Goal: Task Accomplishment & Management: Complete application form

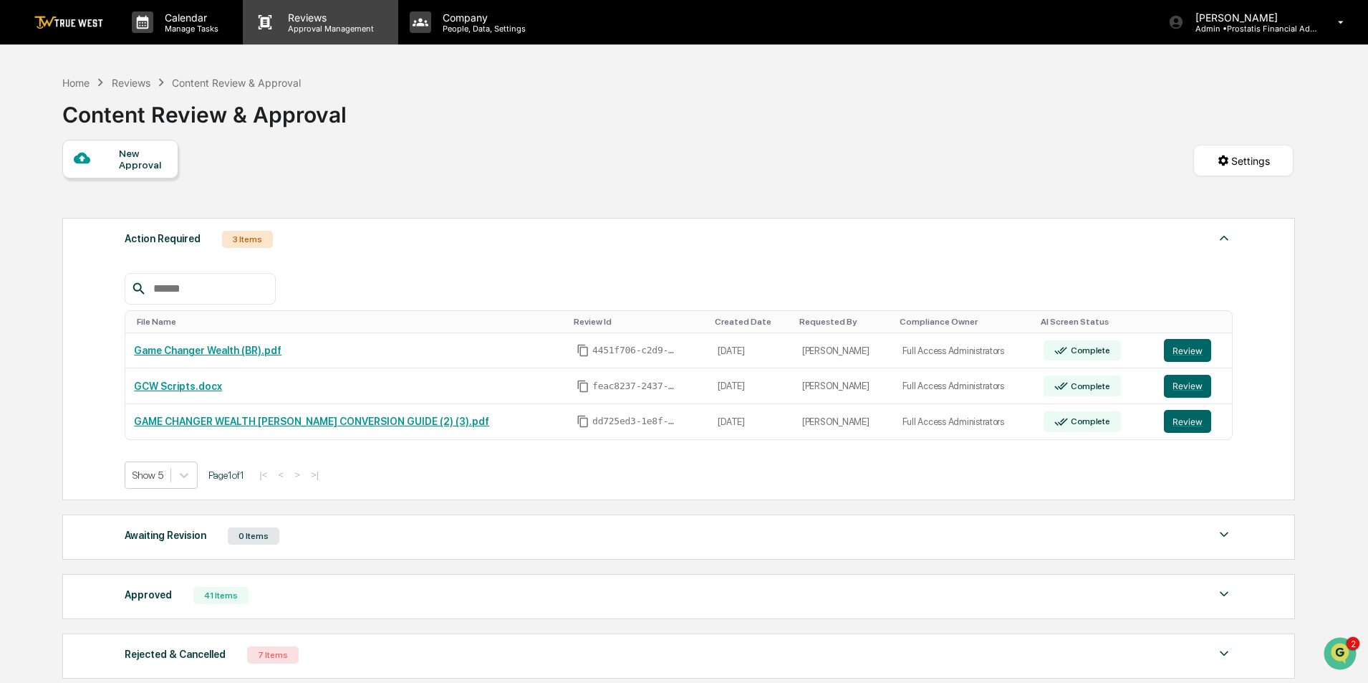
click at [304, 9] on div "Reviews Approval Management" at bounding box center [320, 22] width 155 height 44
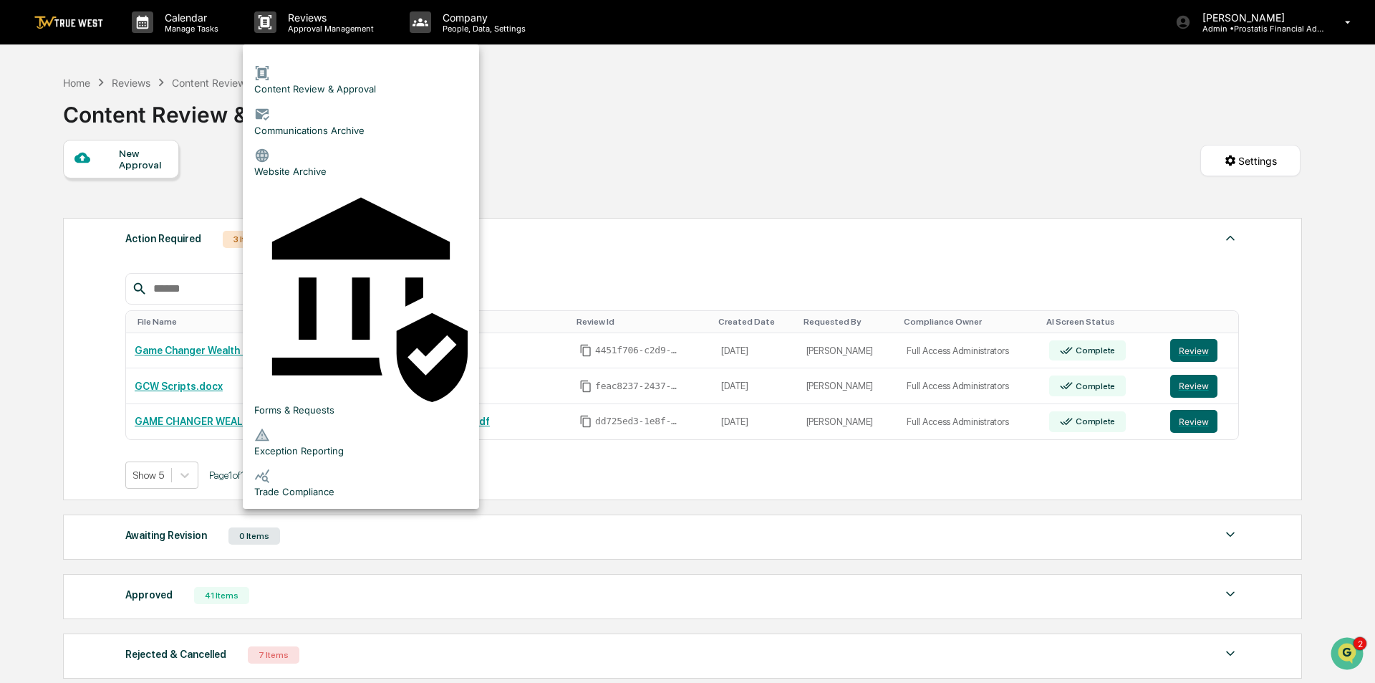
click at [335, 68] on li "Content Review & Approval" at bounding box center [361, 79] width 236 height 41
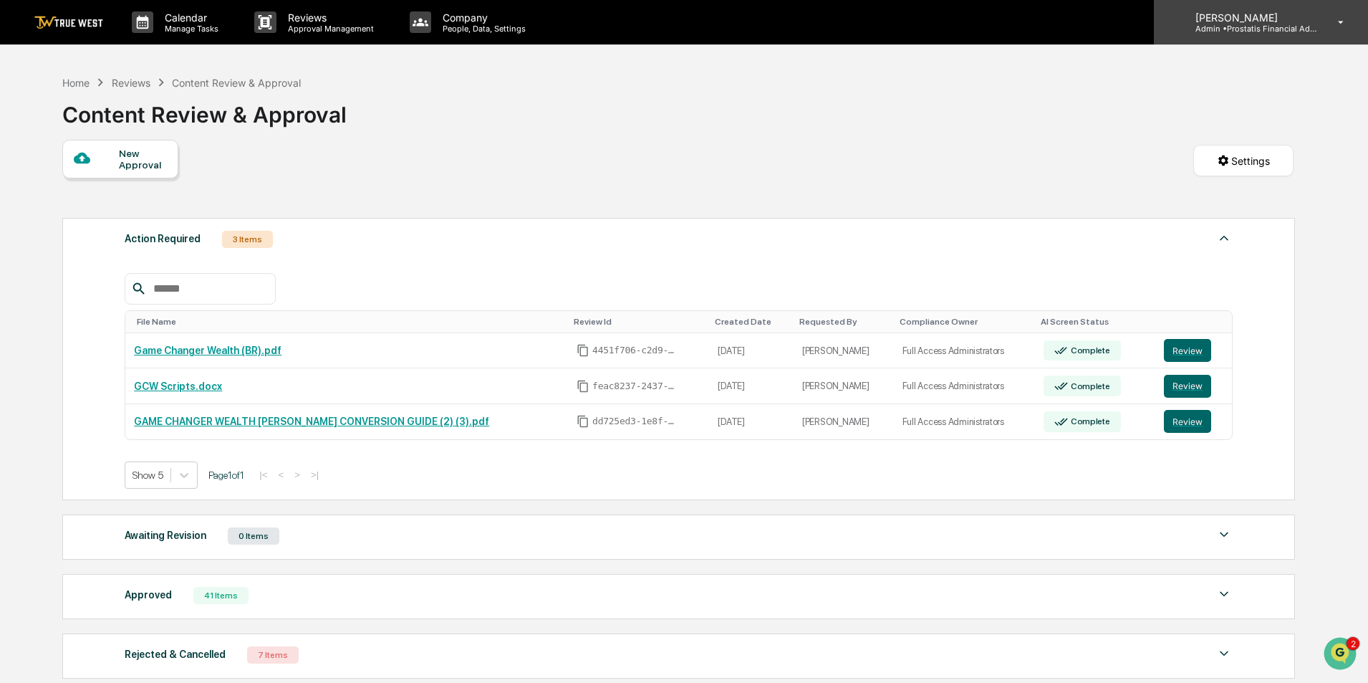
click at [1243, 8] on div "Cierra Alderson Admin • Prostatis Financial Advisors" at bounding box center [1261, 22] width 214 height 44
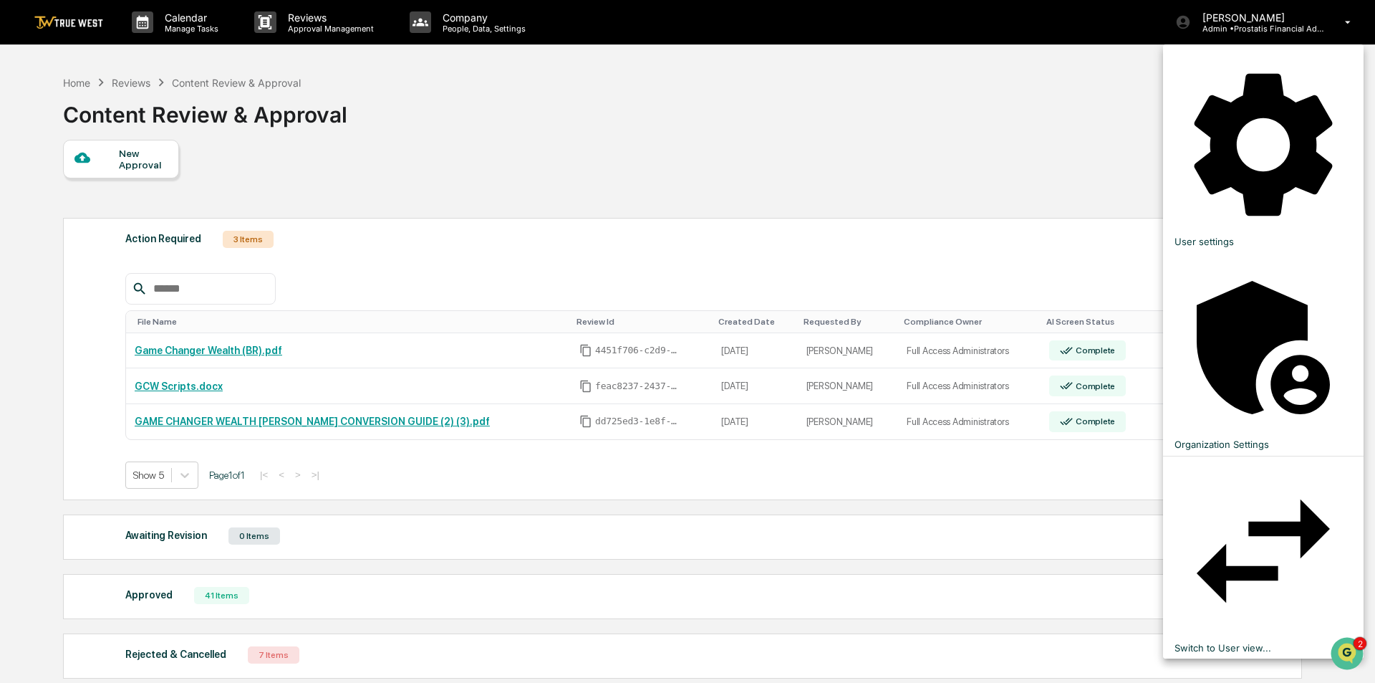
drag, startPoint x: 1248, startPoint y: 129, endPoint x: 1248, endPoint y: 137, distance: 7.9
click at [1248, 456] on li "Switch to User view..." at bounding box center [1263, 557] width 201 height 203
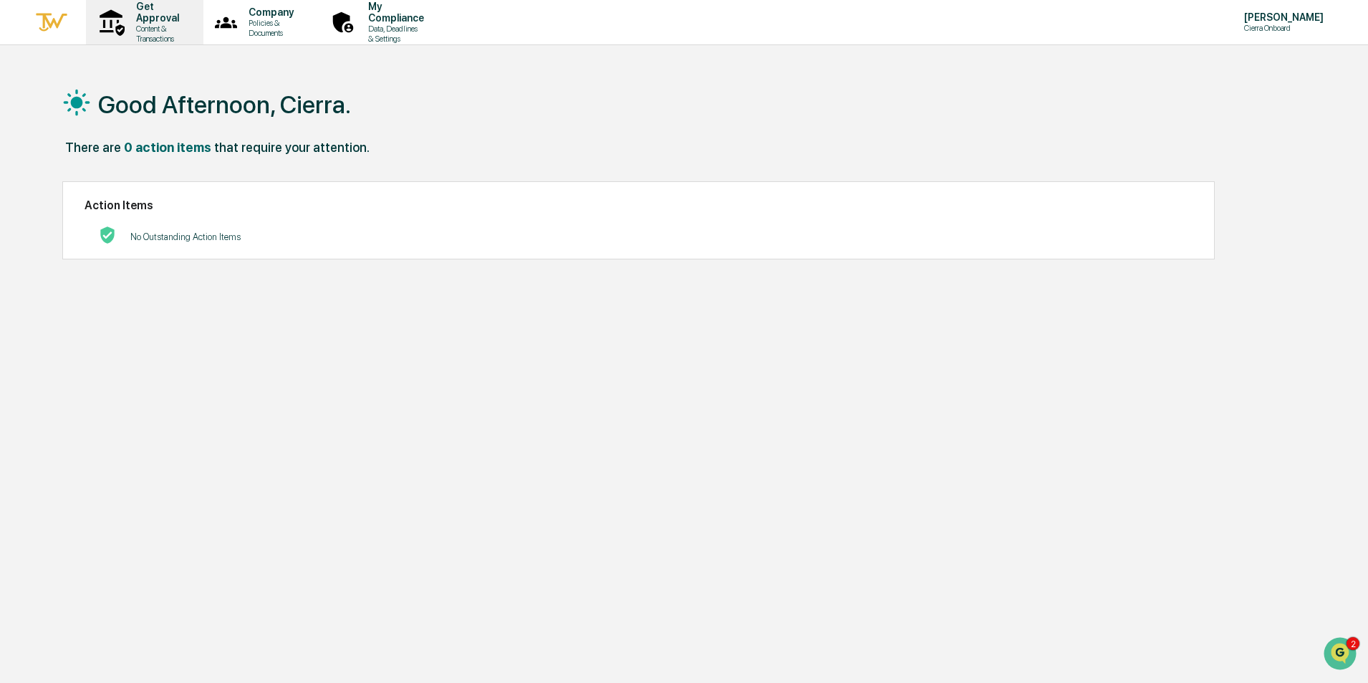
click at [153, 21] on p "Get Approval" at bounding box center [156, 12] width 62 height 23
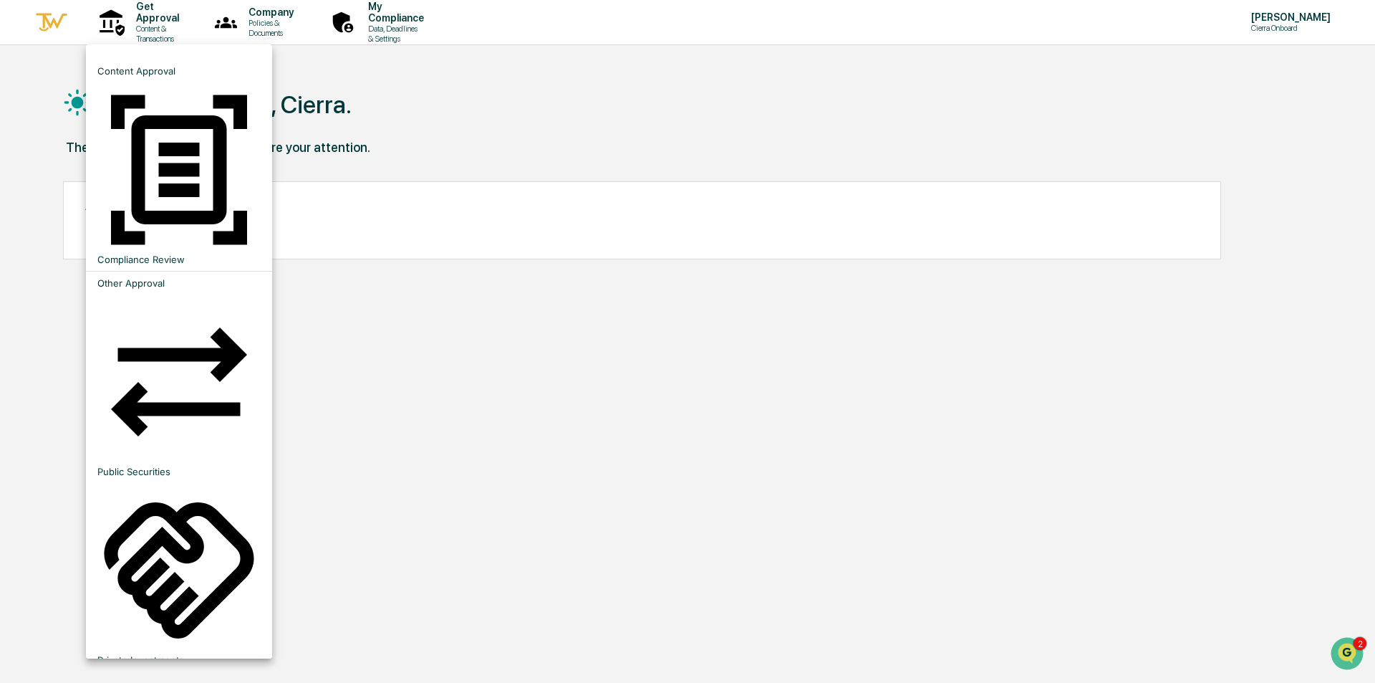
click at [160, 95] on li "Compliance Review" at bounding box center [179, 176] width 186 height 188
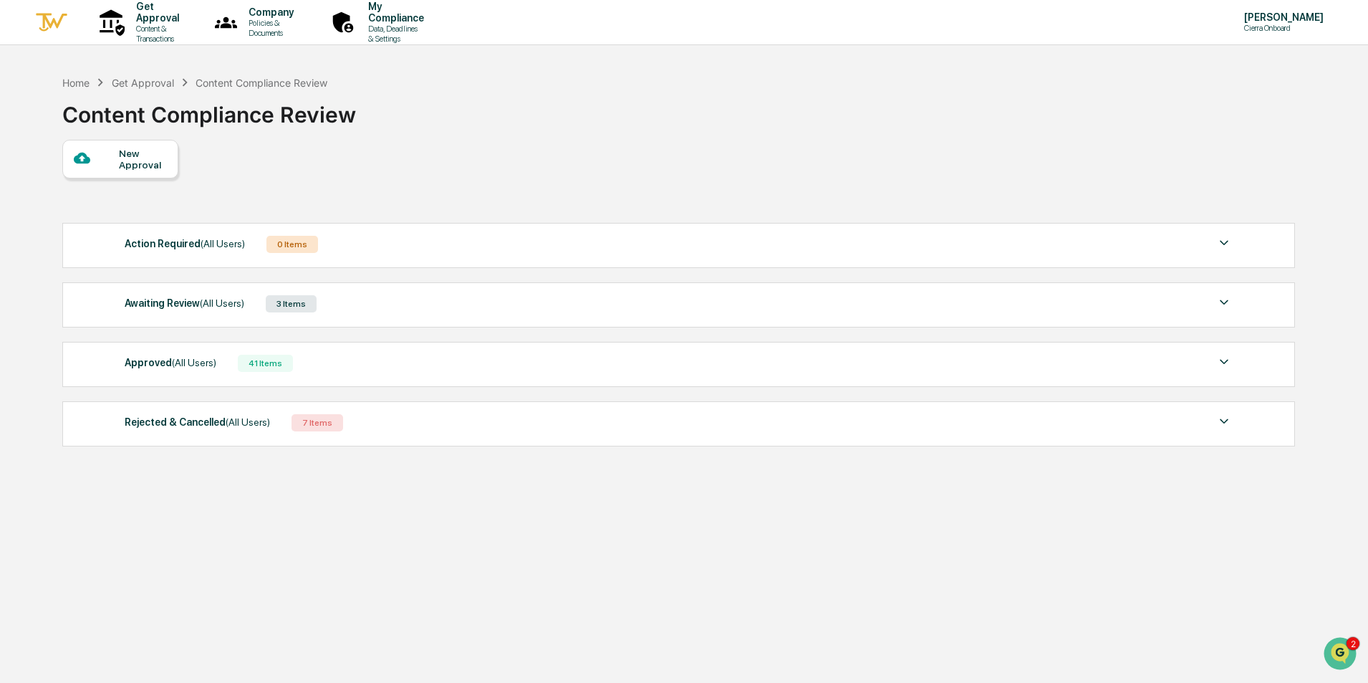
click at [105, 162] on div at bounding box center [96, 159] width 45 height 18
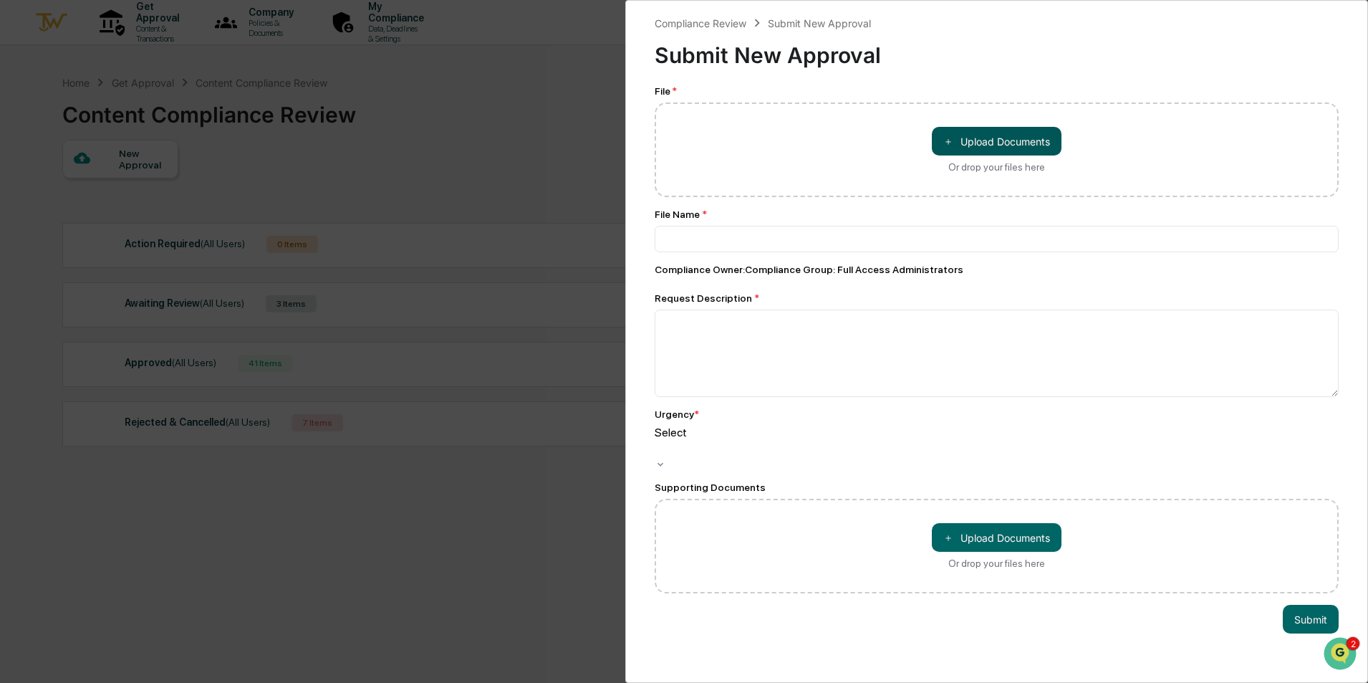
click at [976, 143] on button "＋ Upload Documents" at bounding box center [997, 141] width 130 height 29
type input "**********"
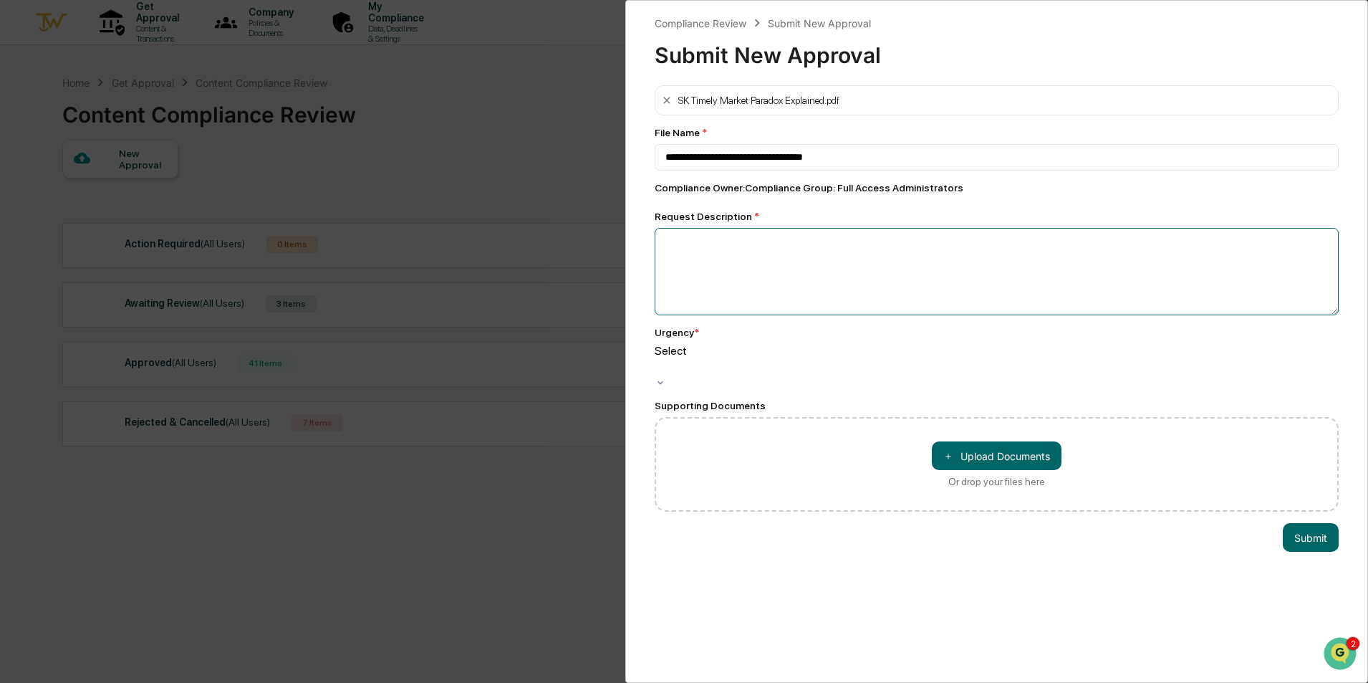
click at [746, 258] on textarea at bounding box center [997, 271] width 684 height 87
click at [746, 241] on textarea at bounding box center [997, 271] width 684 height 87
type textarea "*"
type textarea "**********"
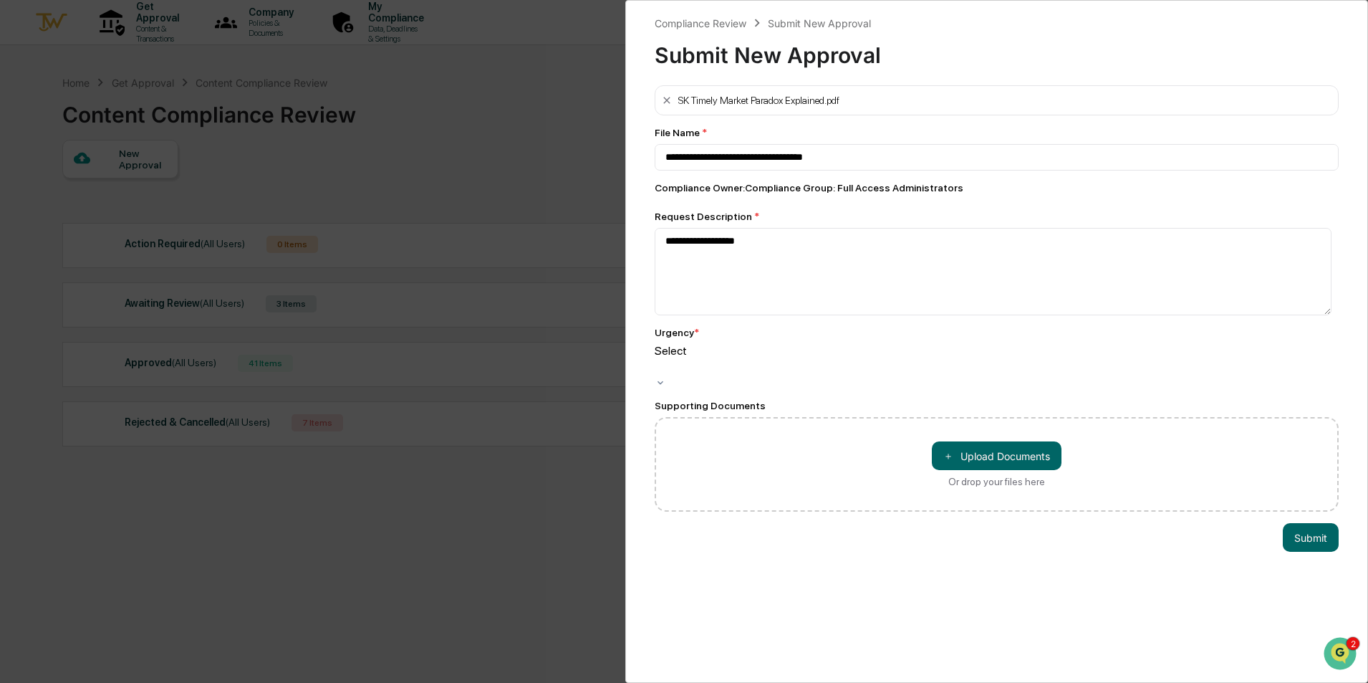
click at [658, 360] on div at bounding box center [657, 367] width 2 height 16
click at [1288, 523] on button "Submit" at bounding box center [1311, 537] width 56 height 29
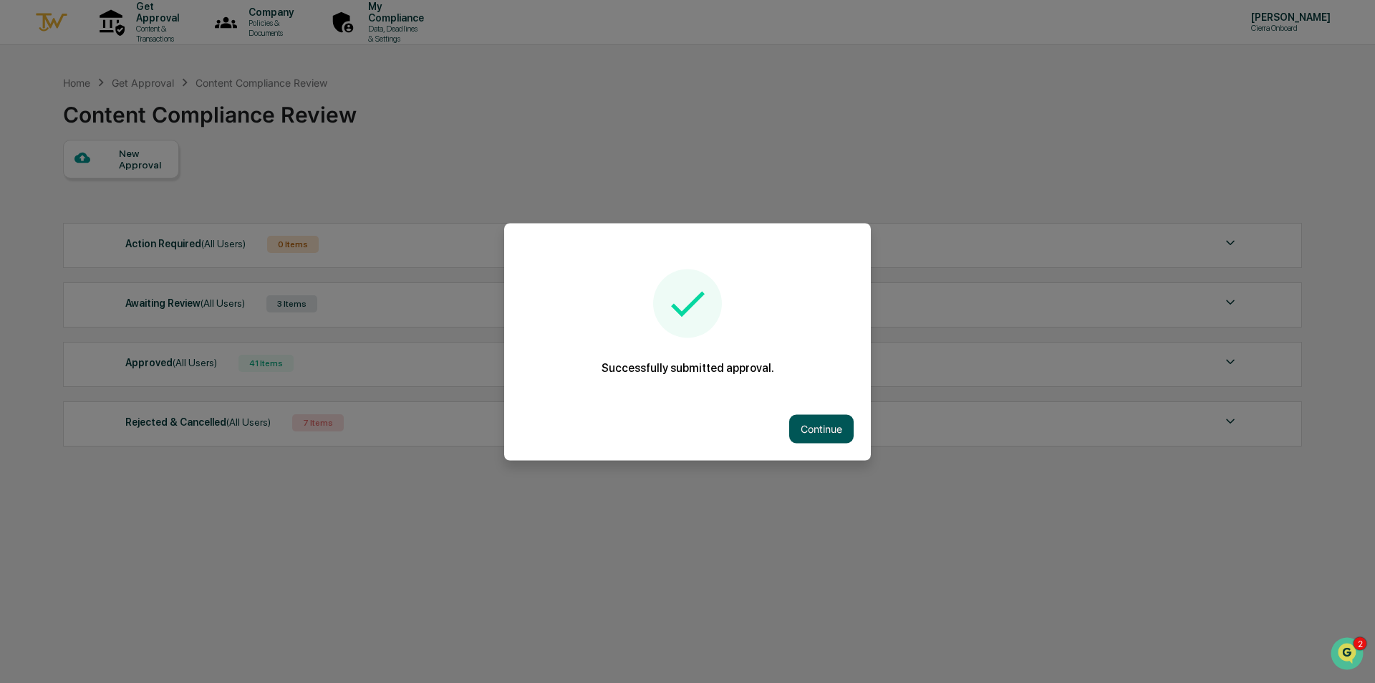
click at [818, 423] on button "Continue" at bounding box center [821, 428] width 64 height 29
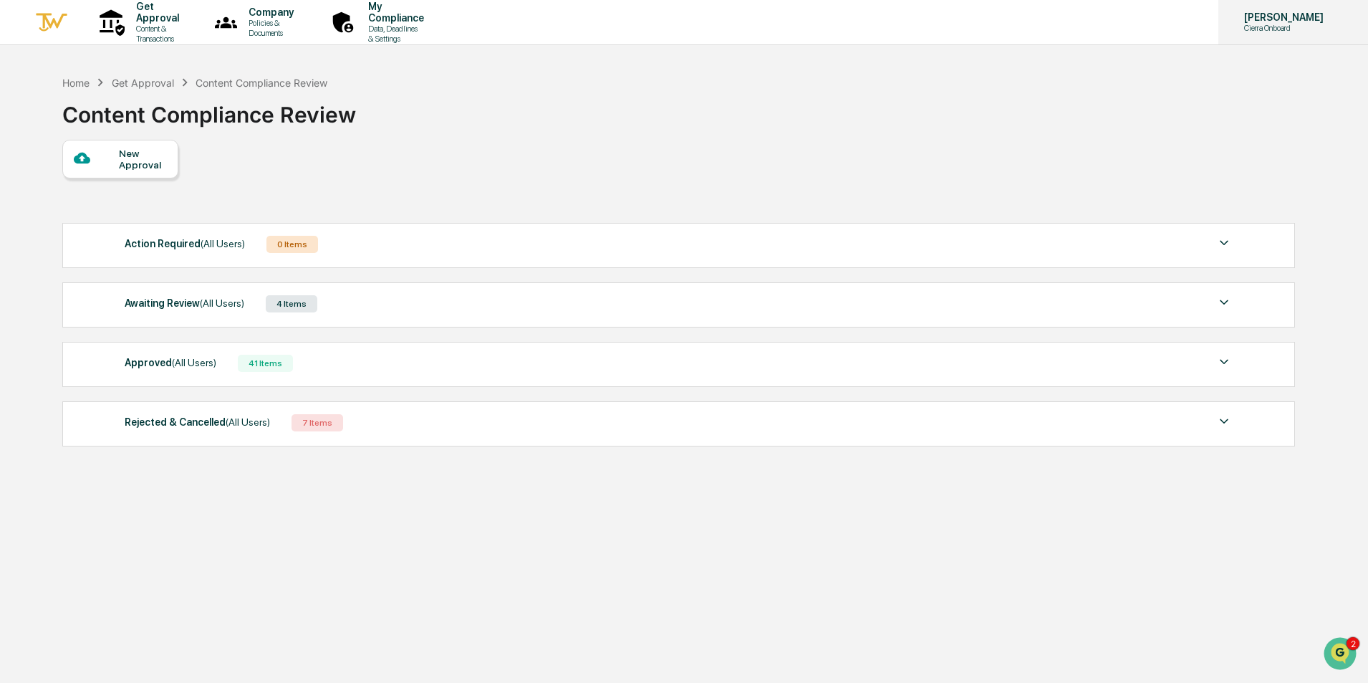
click at [1271, 23] on p "Cierra Onboard" at bounding box center [1282, 28] width 98 height 10
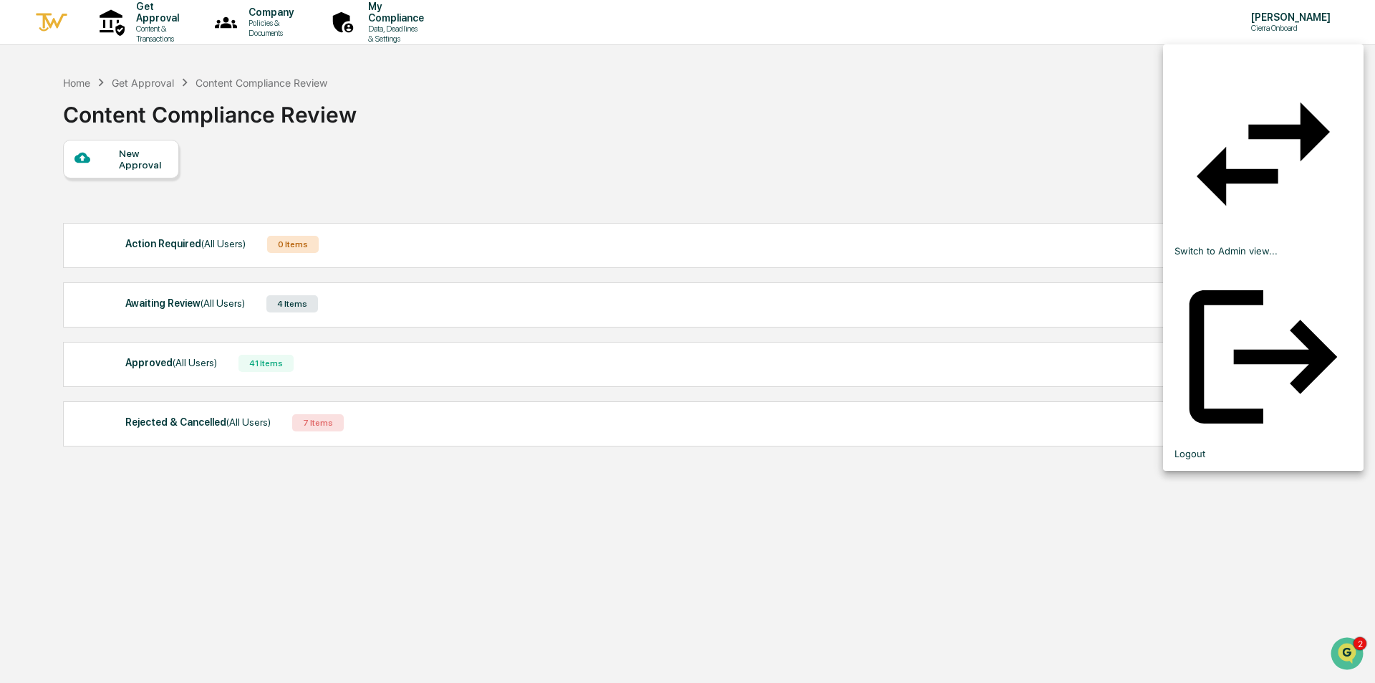
click at [1238, 61] on li "Switch to Admin view..." at bounding box center [1263, 160] width 201 height 203
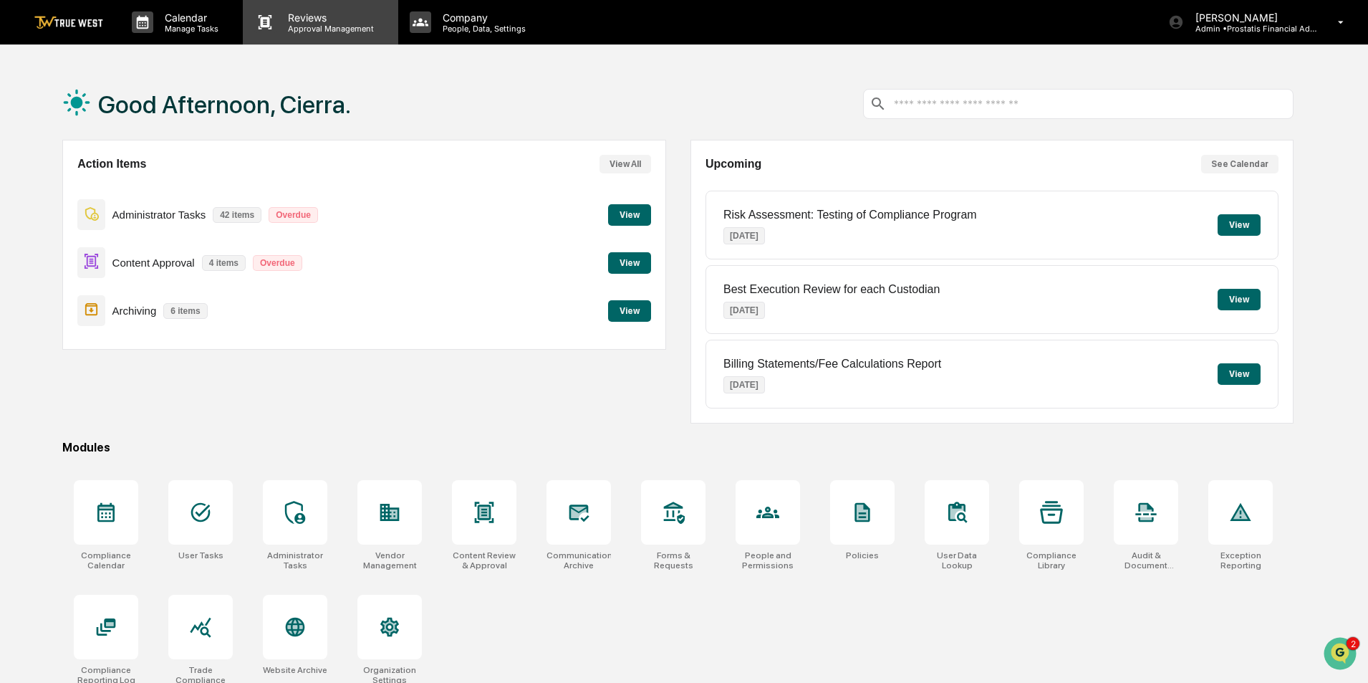
click at [341, 22] on p "Reviews" at bounding box center [328, 17] width 105 height 12
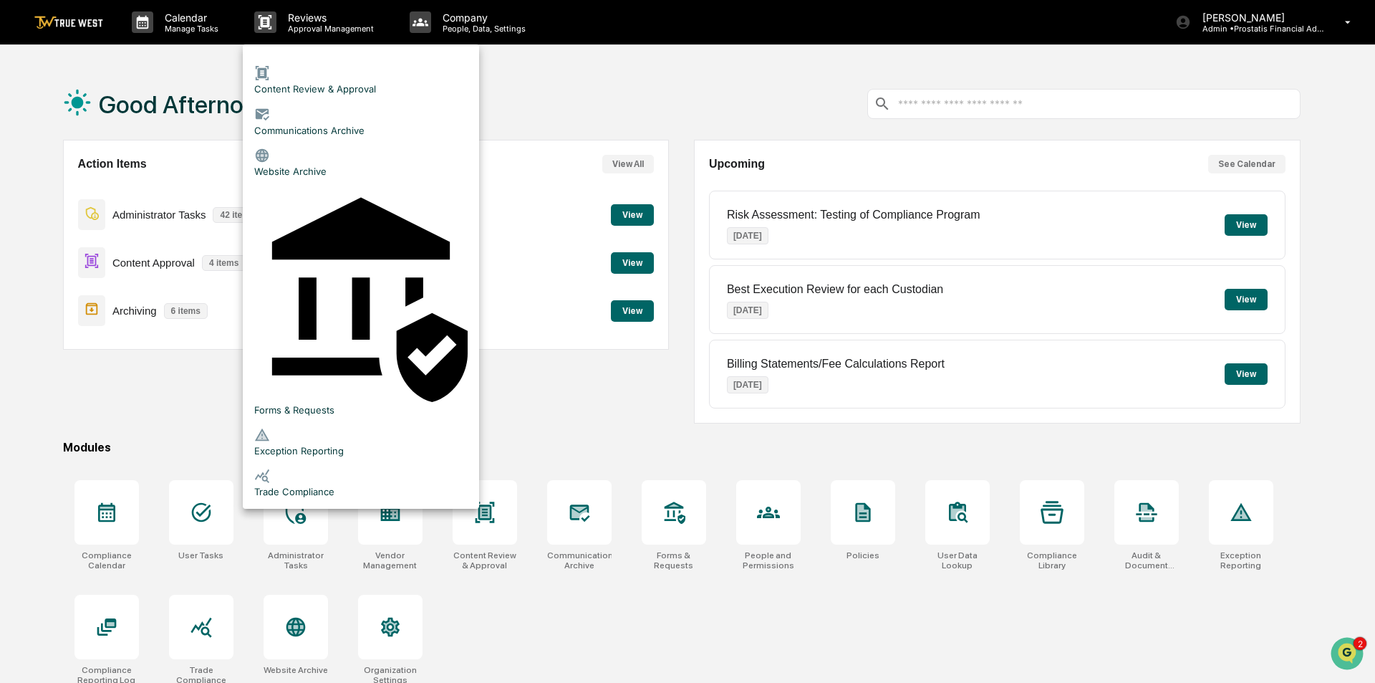
click at [353, 72] on li "Content Review & Approval" at bounding box center [361, 79] width 236 height 41
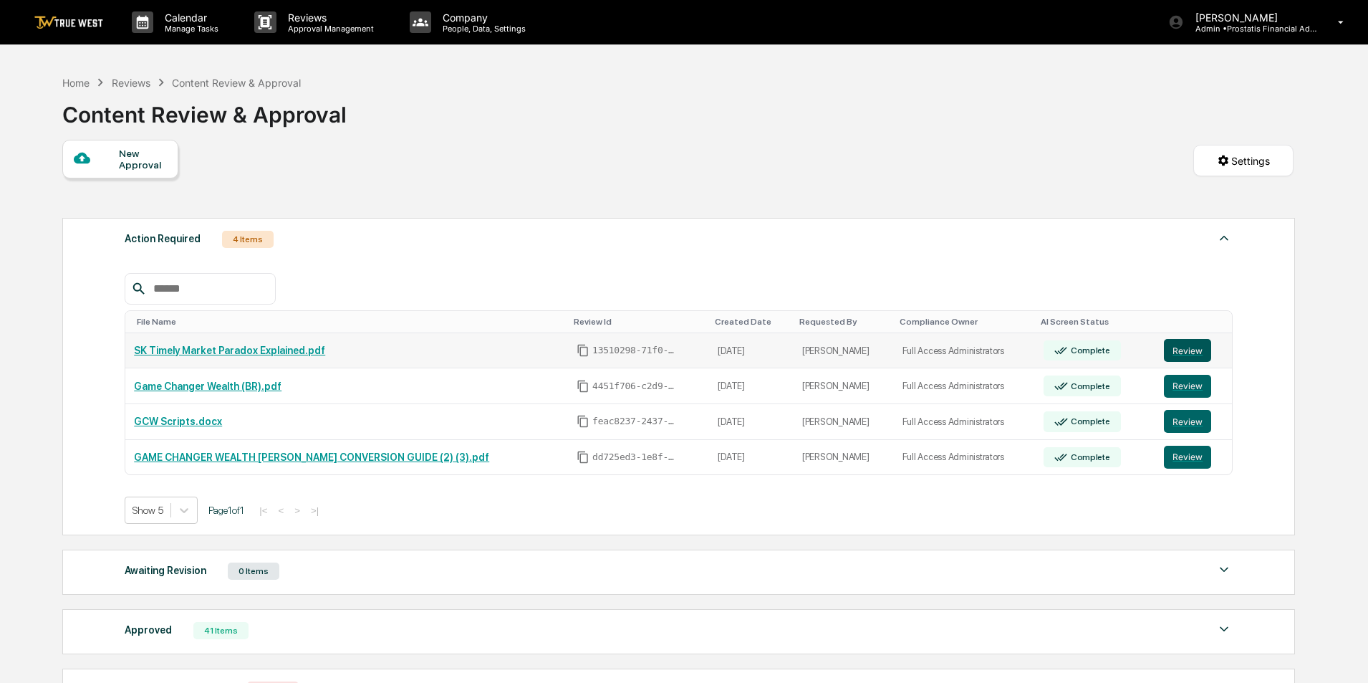
click at [1187, 347] on button "Review" at bounding box center [1187, 350] width 47 height 23
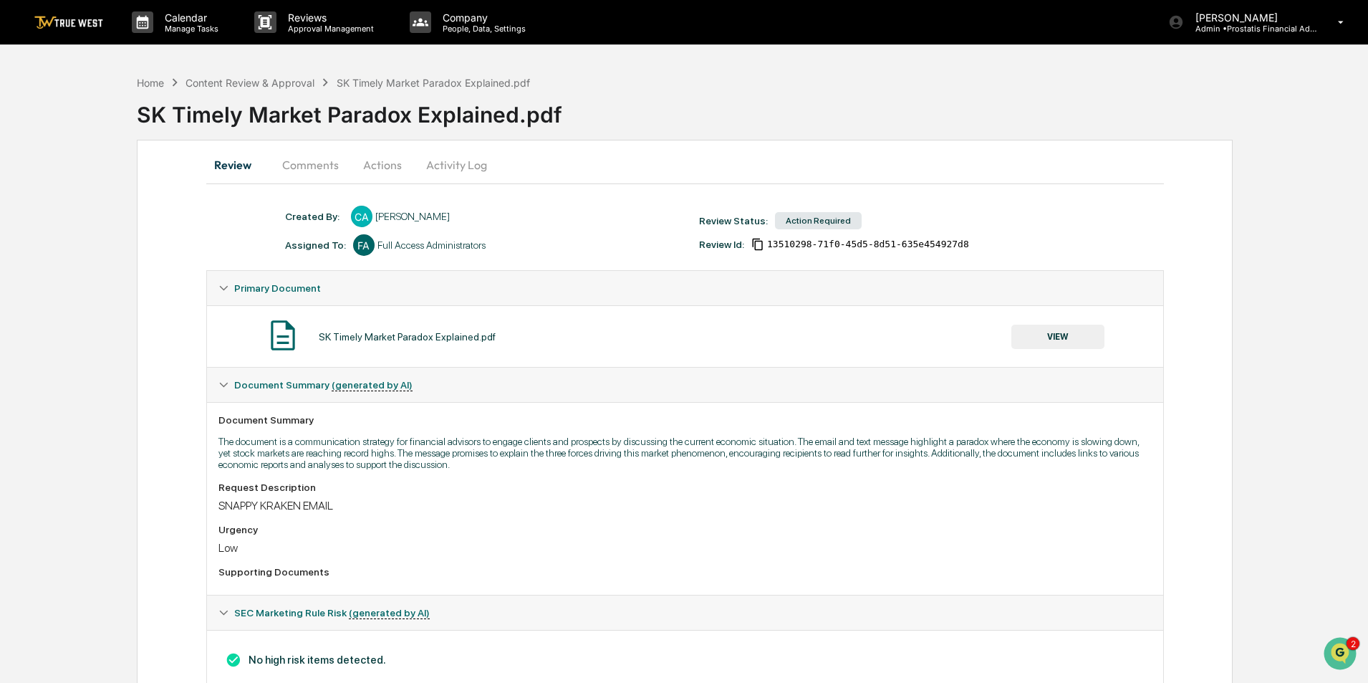
scroll to position [44, 0]
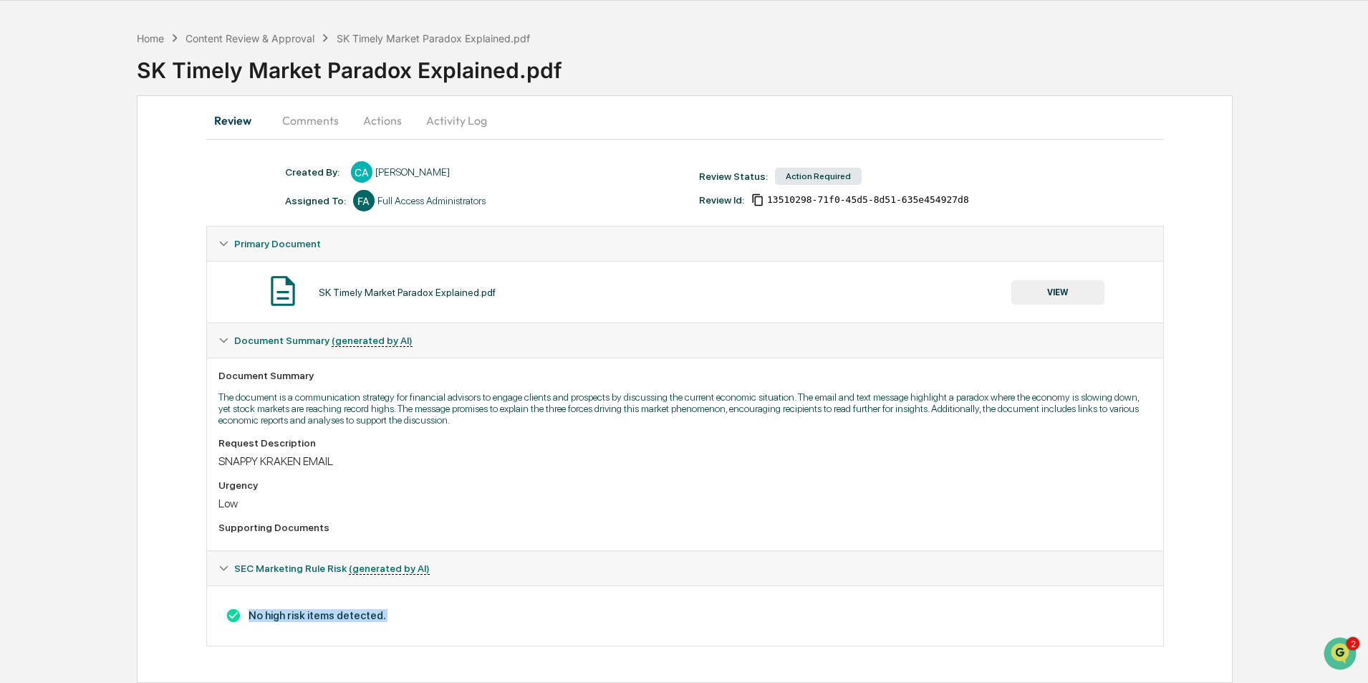
click at [383, 550] on div "No high risk items detected." at bounding box center [685, 453] width 956 height 193
click at [1063, 290] on button "VIEW" at bounding box center [1057, 292] width 93 height 24
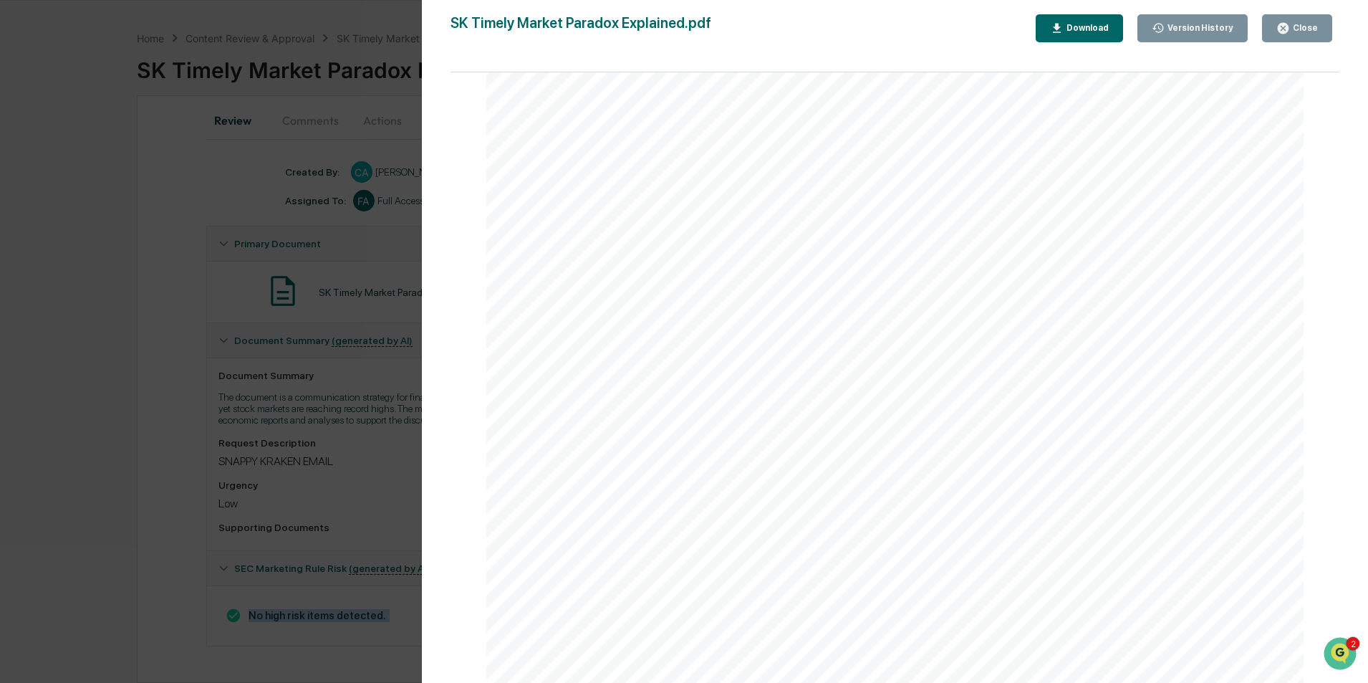
scroll to position [6006, 0]
click at [1301, 37] on button "Close" at bounding box center [1297, 28] width 70 height 28
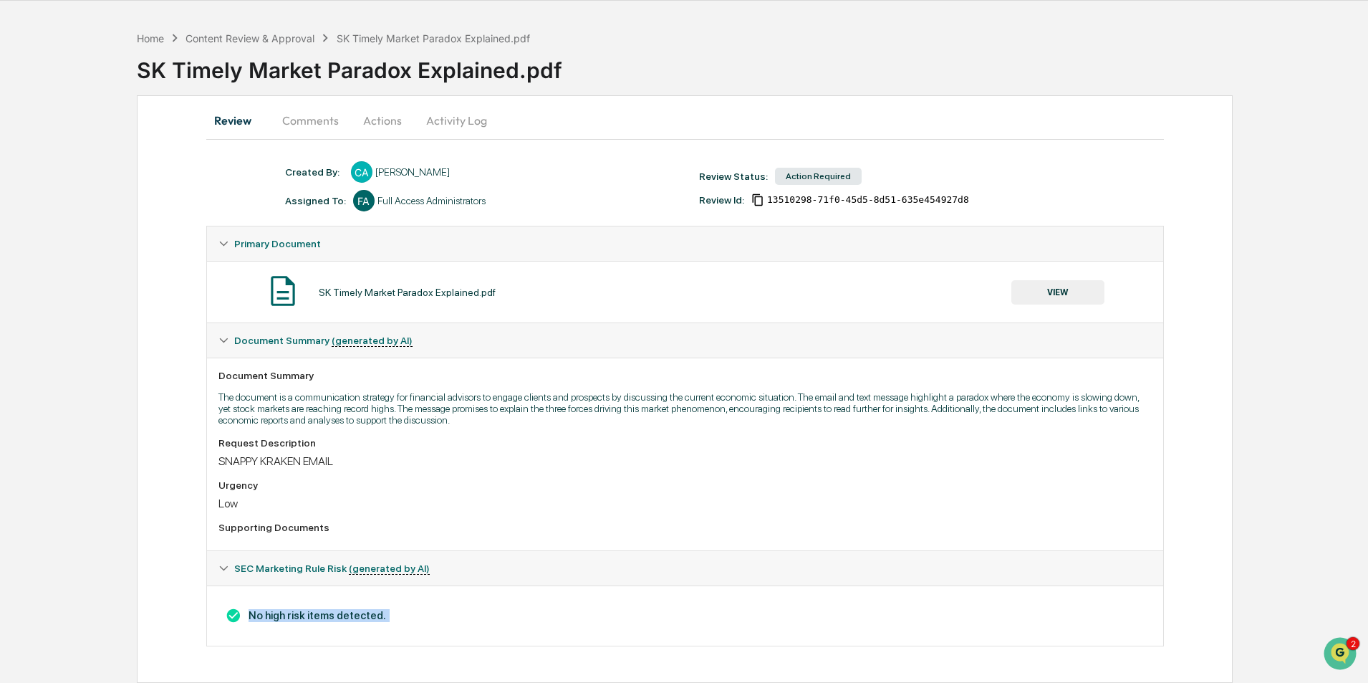
click at [372, 120] on button "Actions" at bounding box center [382, 120] width 64 height 34
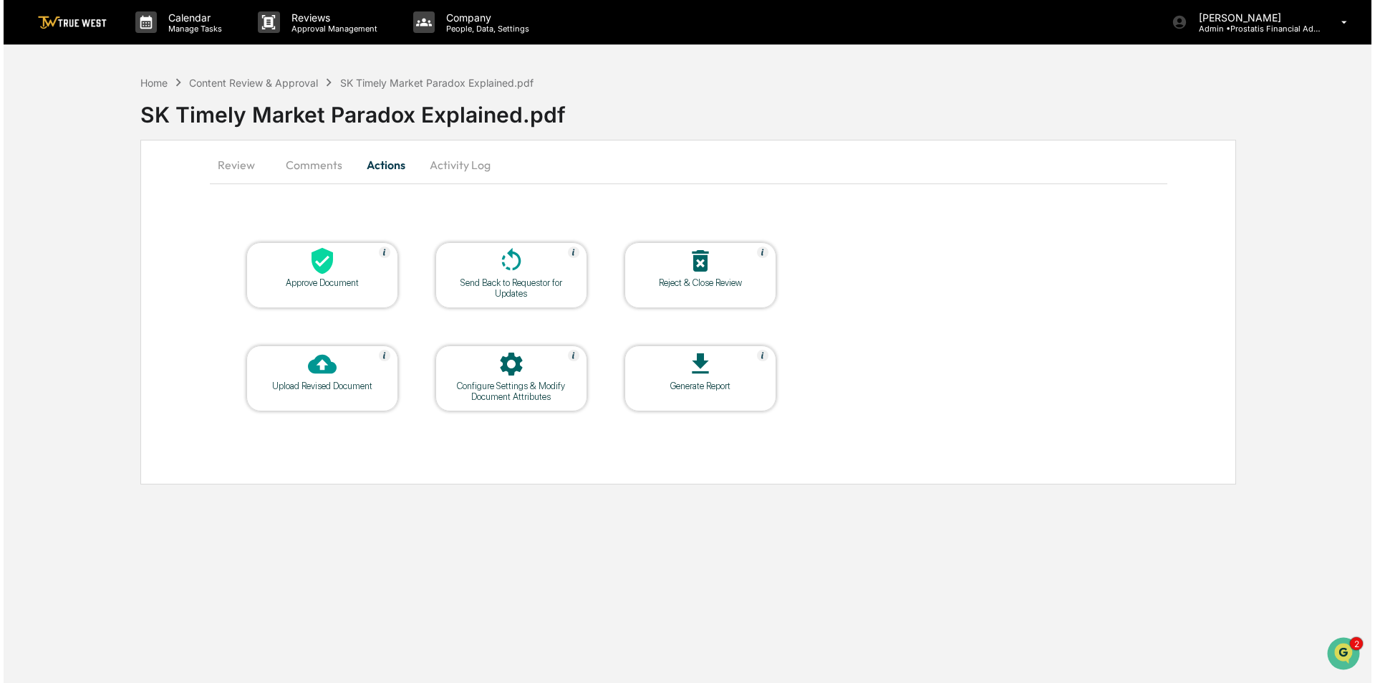
scroll to position [0, 0]
click at [329, 276] on div at bounding box center [319, 261] width 143 height 31
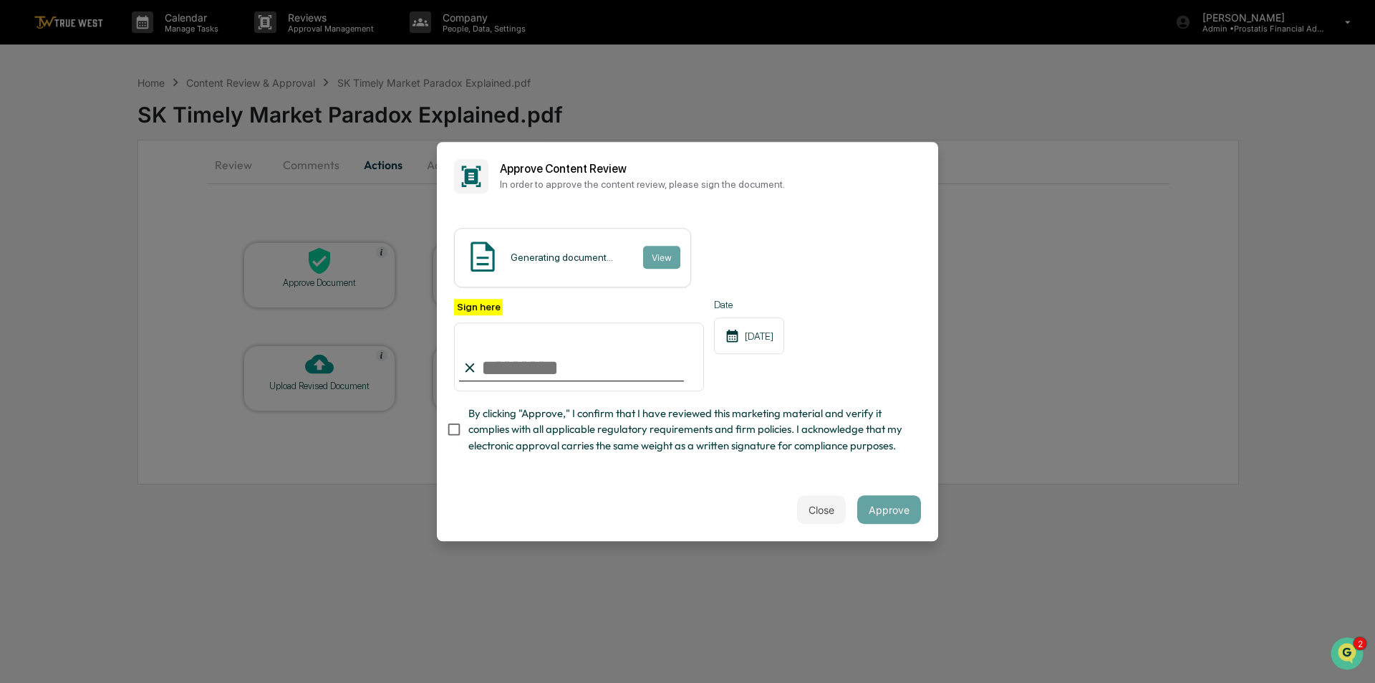
click at [514, 361] on input "Sign here" at bounding box center [579, 356] width 250 height 69
type input "**********"
click at [642, 259] on button "View" at bounding box center [660, 257] width 37 height 23
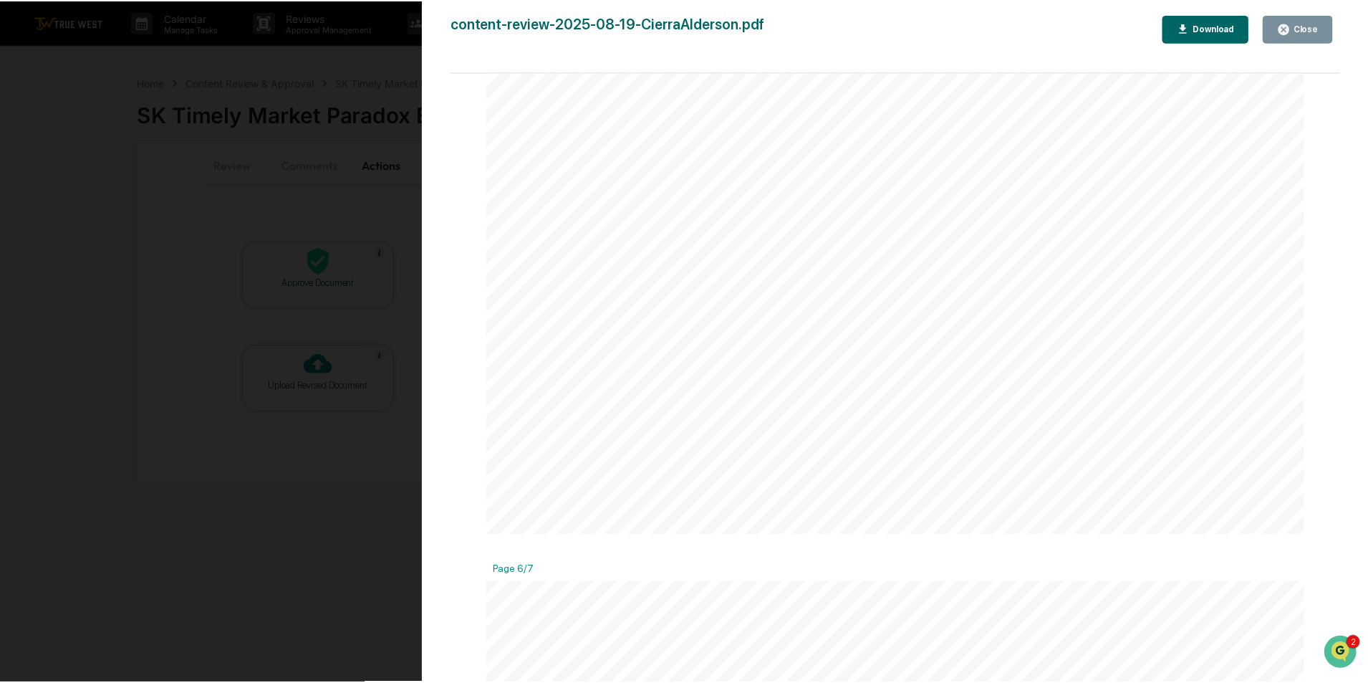
scroll to position [7250, 0]
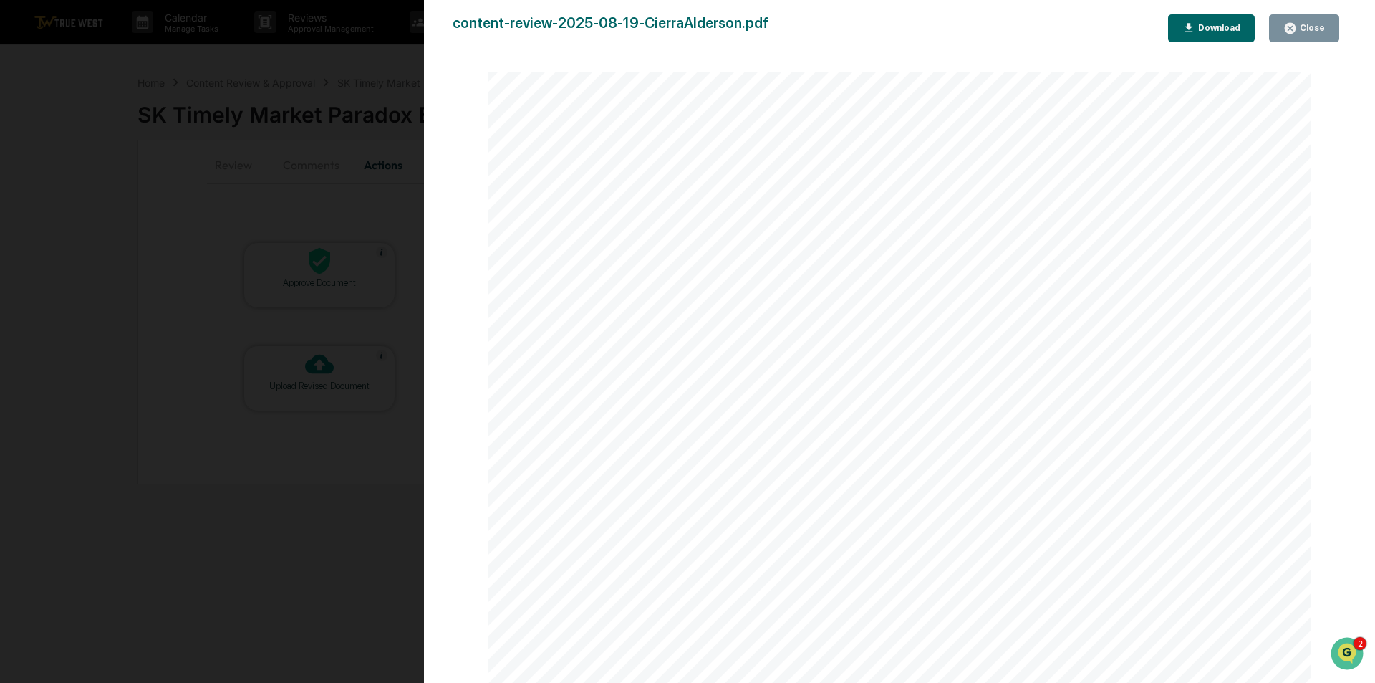
click at [1331, 21] on button "Close" at bounding box center [1304, 28] width 70 height 28
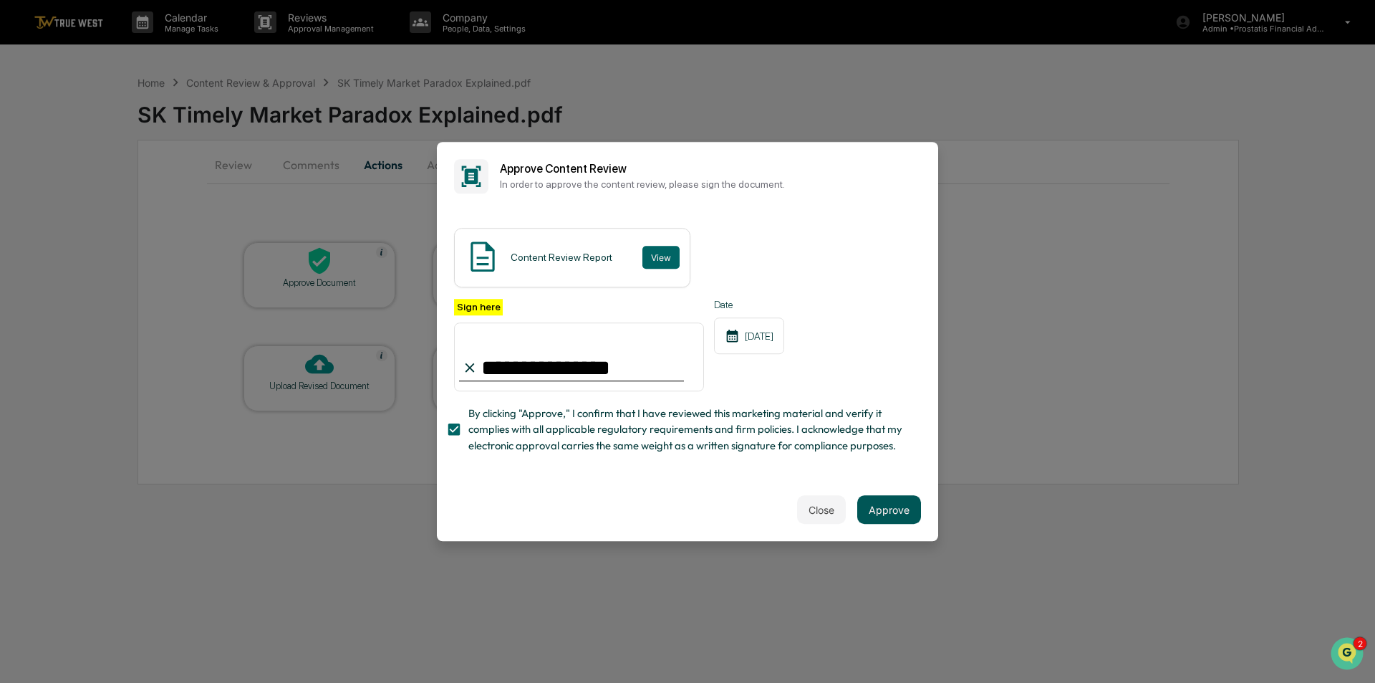
click at [887, 517] on button "Approve" at bounding box center [889, 509] width 64 height 29
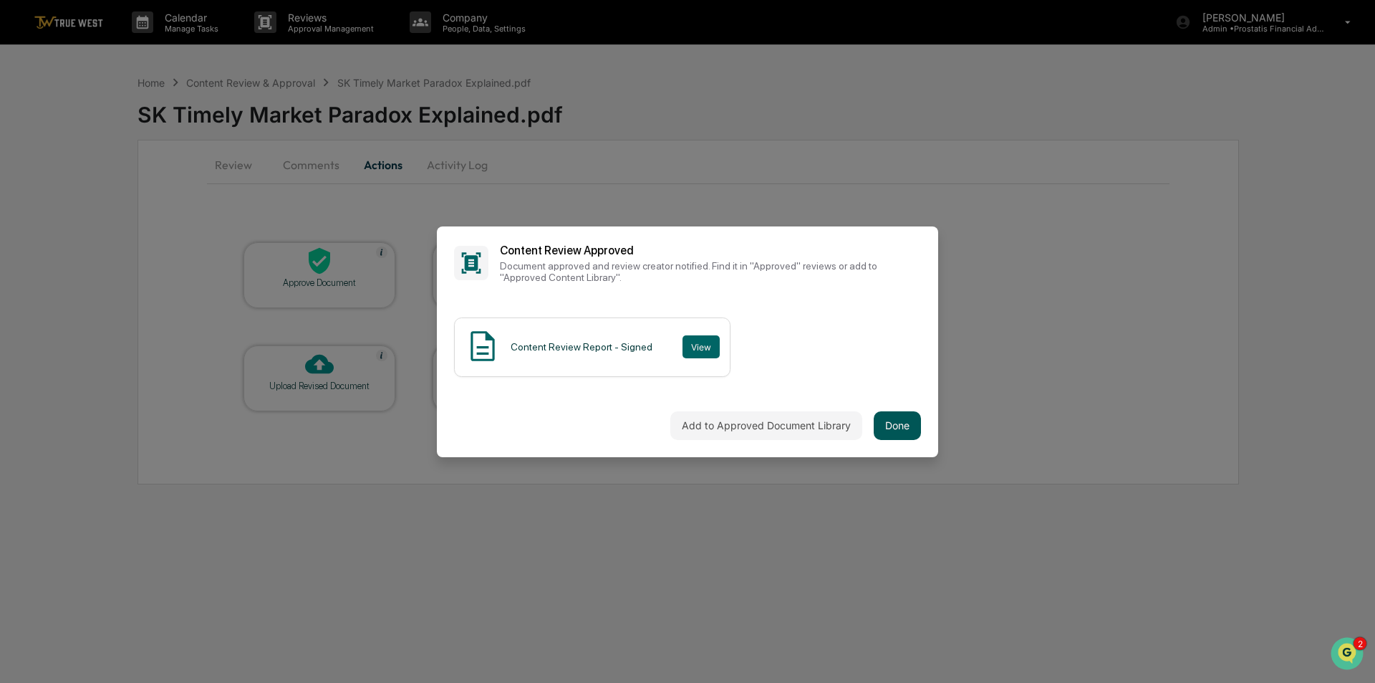
click at [896, 421] on button "Done" at bounding box center [897, 425] width 47 height 29
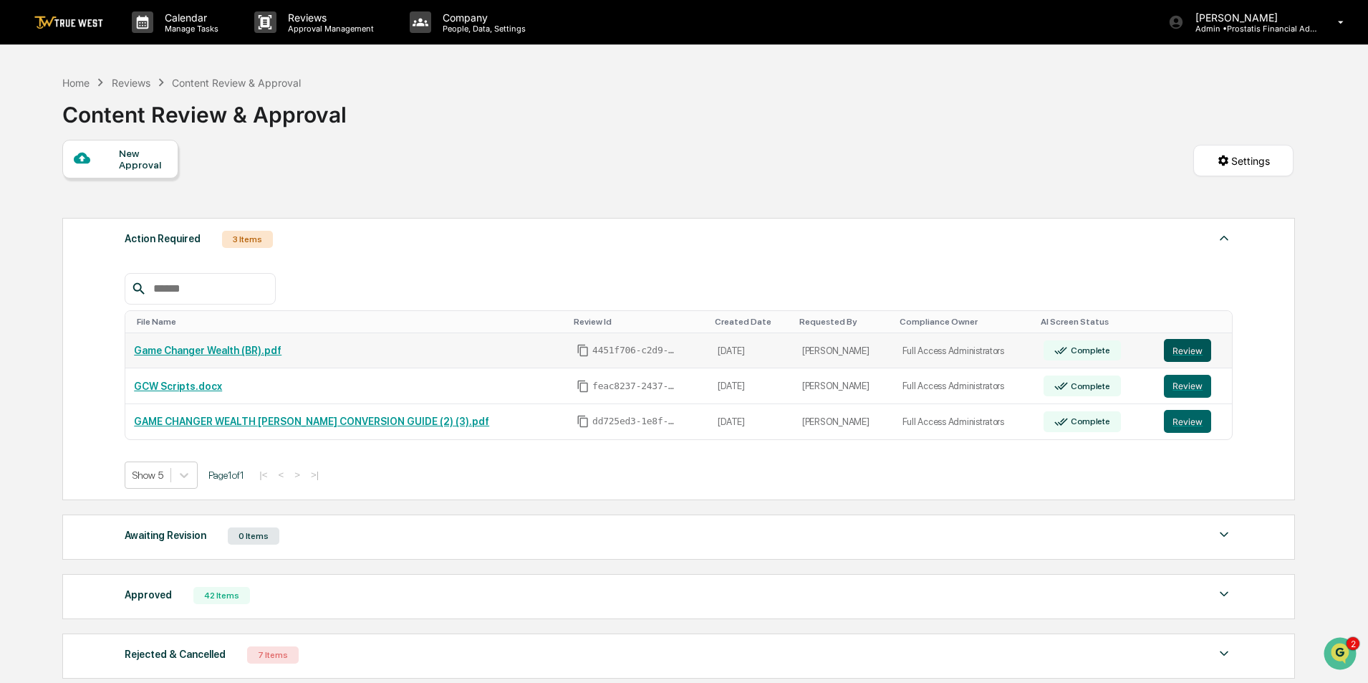
click at [1180, 350] on button "Review" at bounding box center [1187, 350] width 47 height 23
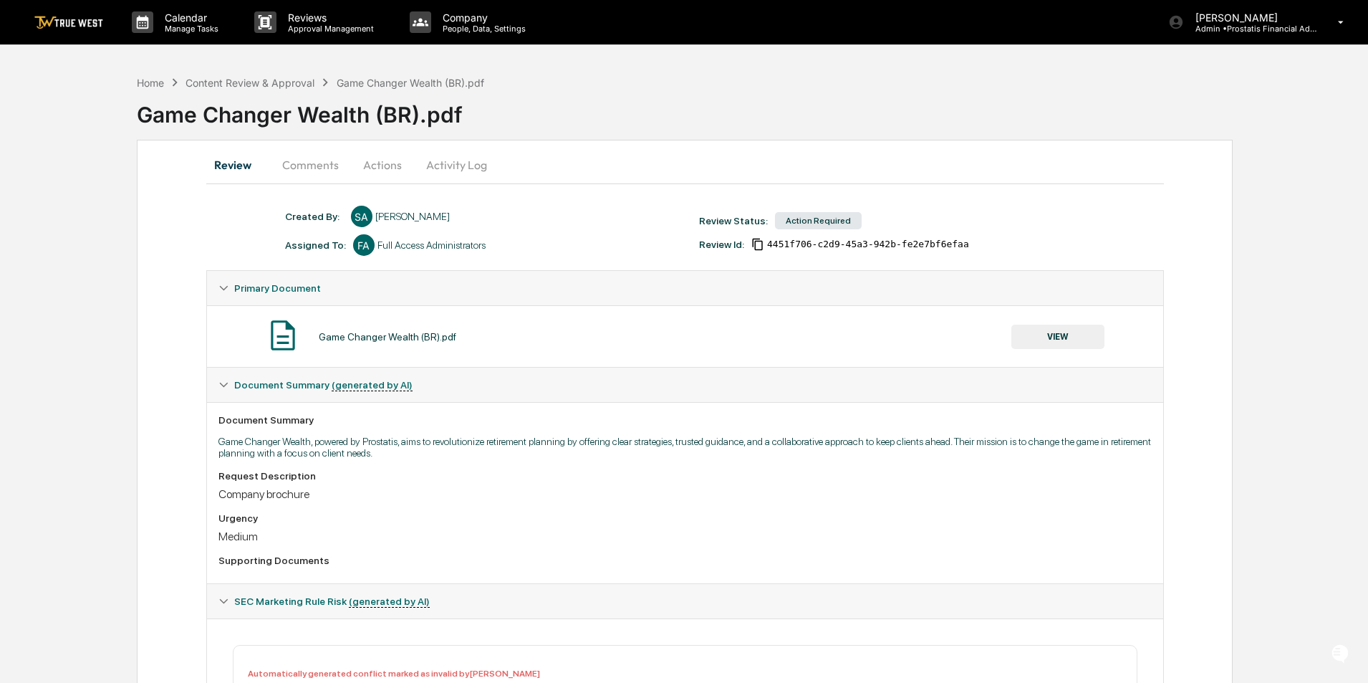
click at [453, 168] on button "Activity Log" at bounding box center [457, 165] width 84 height 34
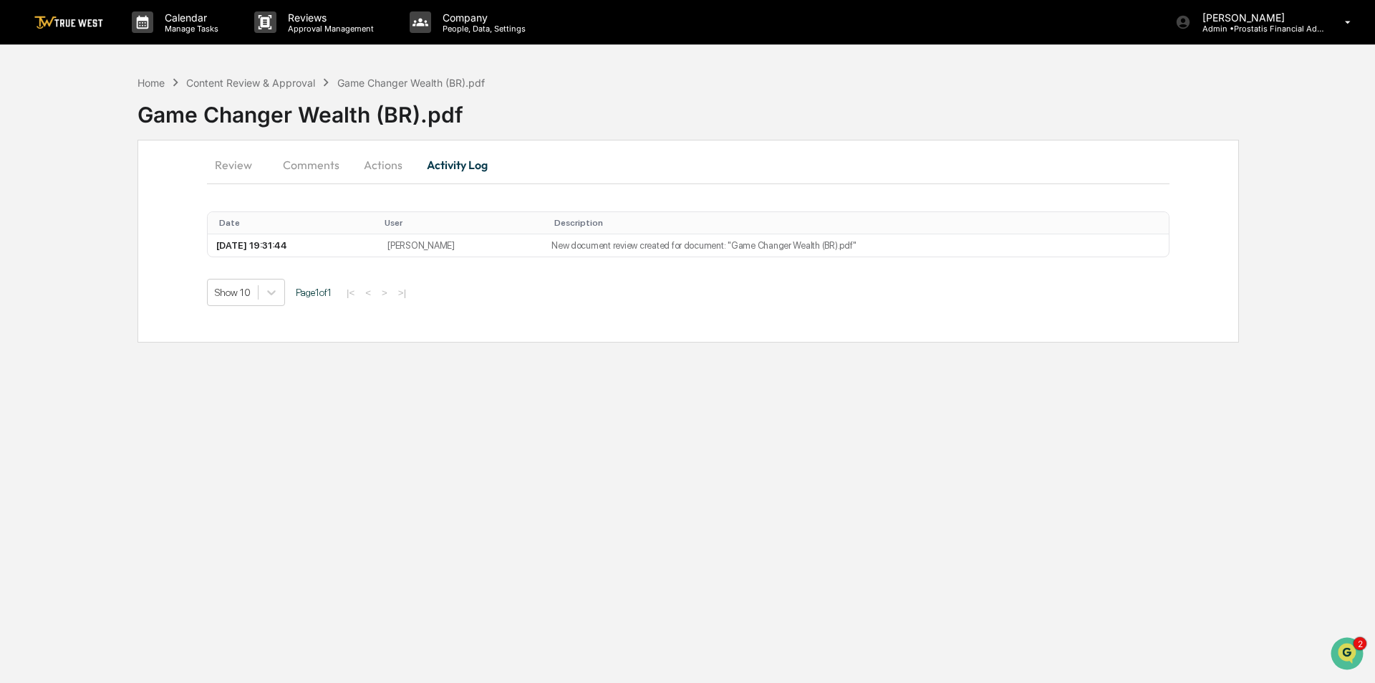
click at [377, 172] on button "Actions" at bounding box center [383, 165] width 64 height 34
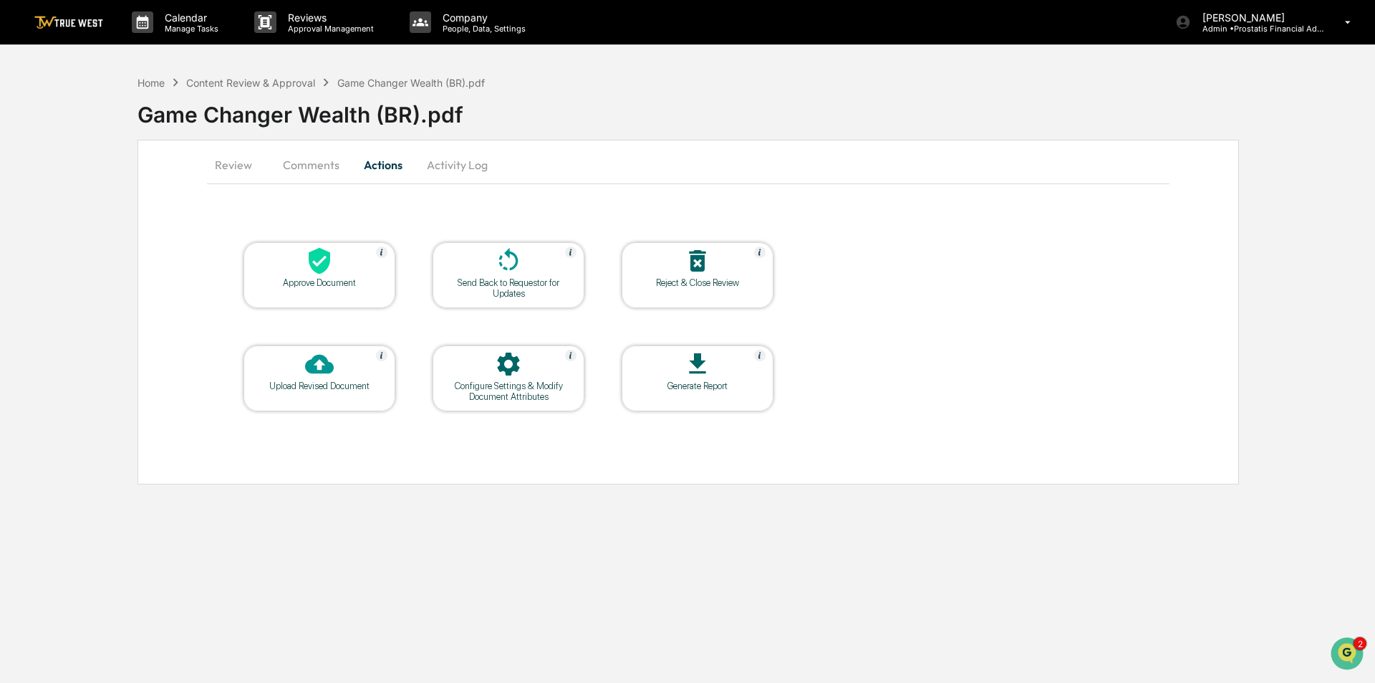
click at [312, 164] on button "Comments" at bounding box center [310, 165] width 79 height 34
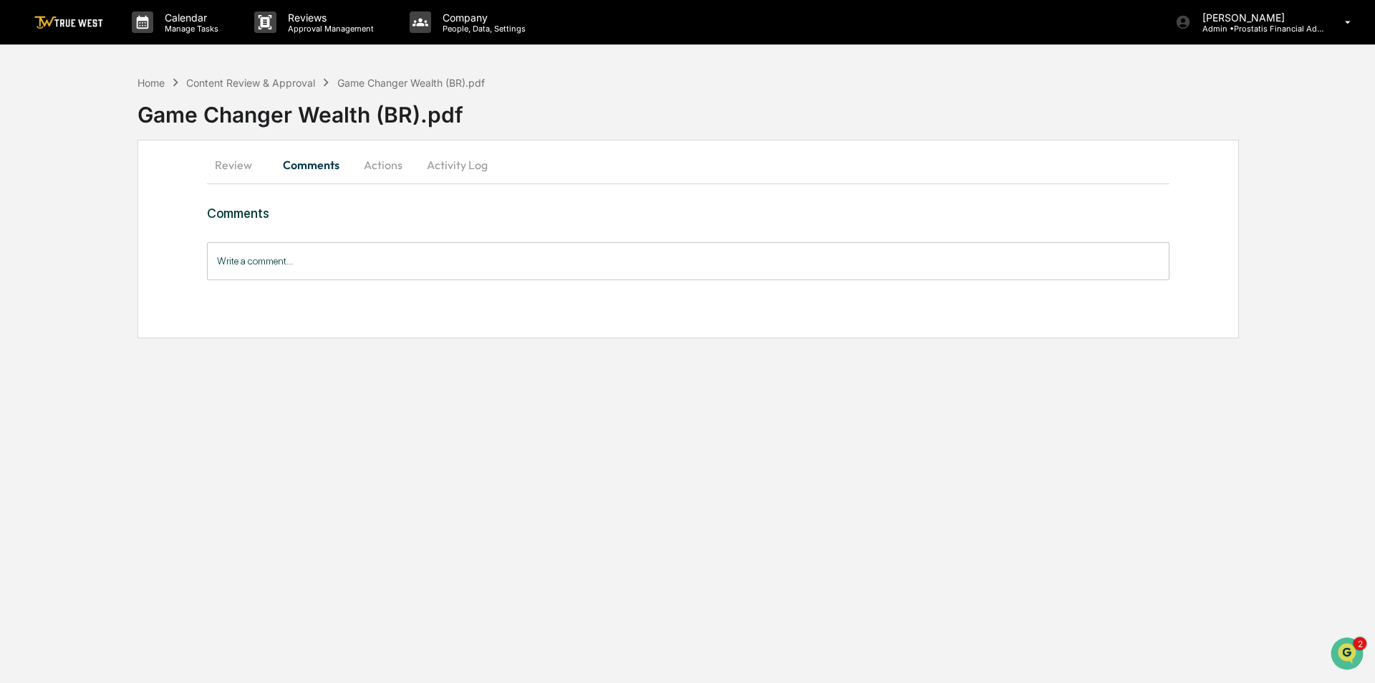
click at [232, 159] on button "Review" at bounding box center [239, 165] width 64 height 34
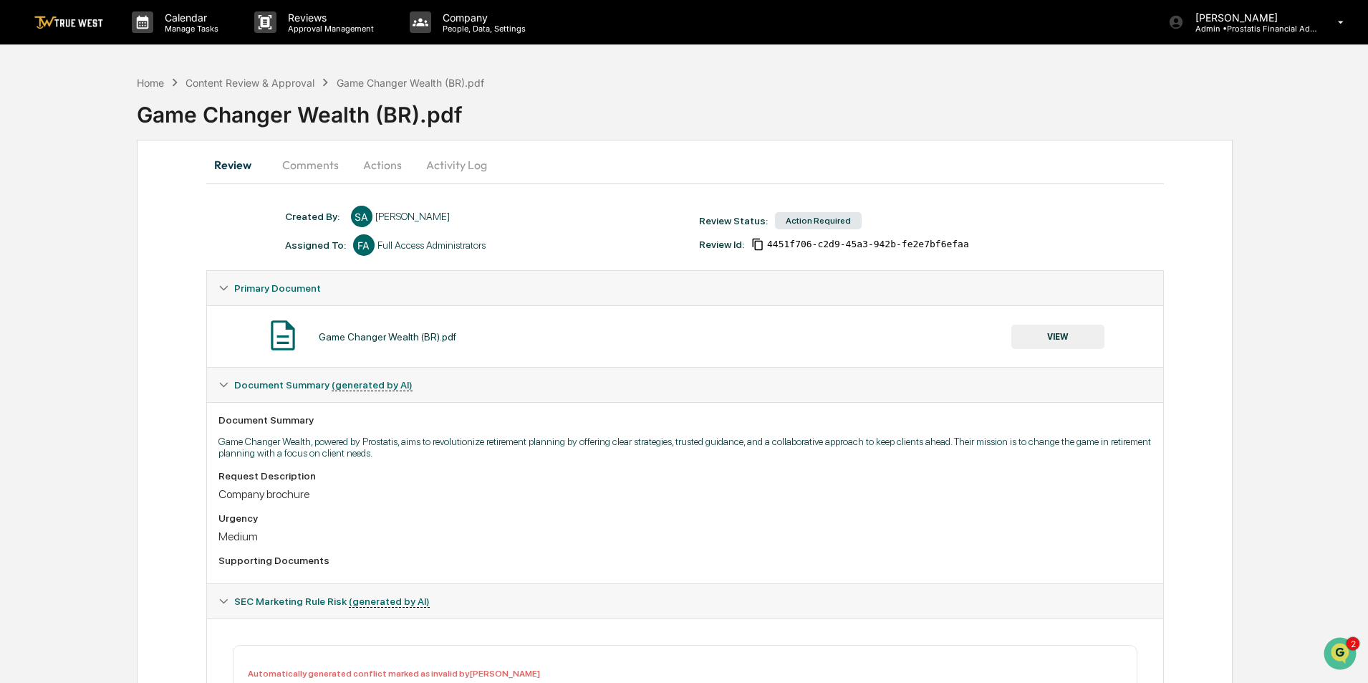
click at [1051, 330] on button "VIEW" at bounding box center [1057, 336] width 93 height 24
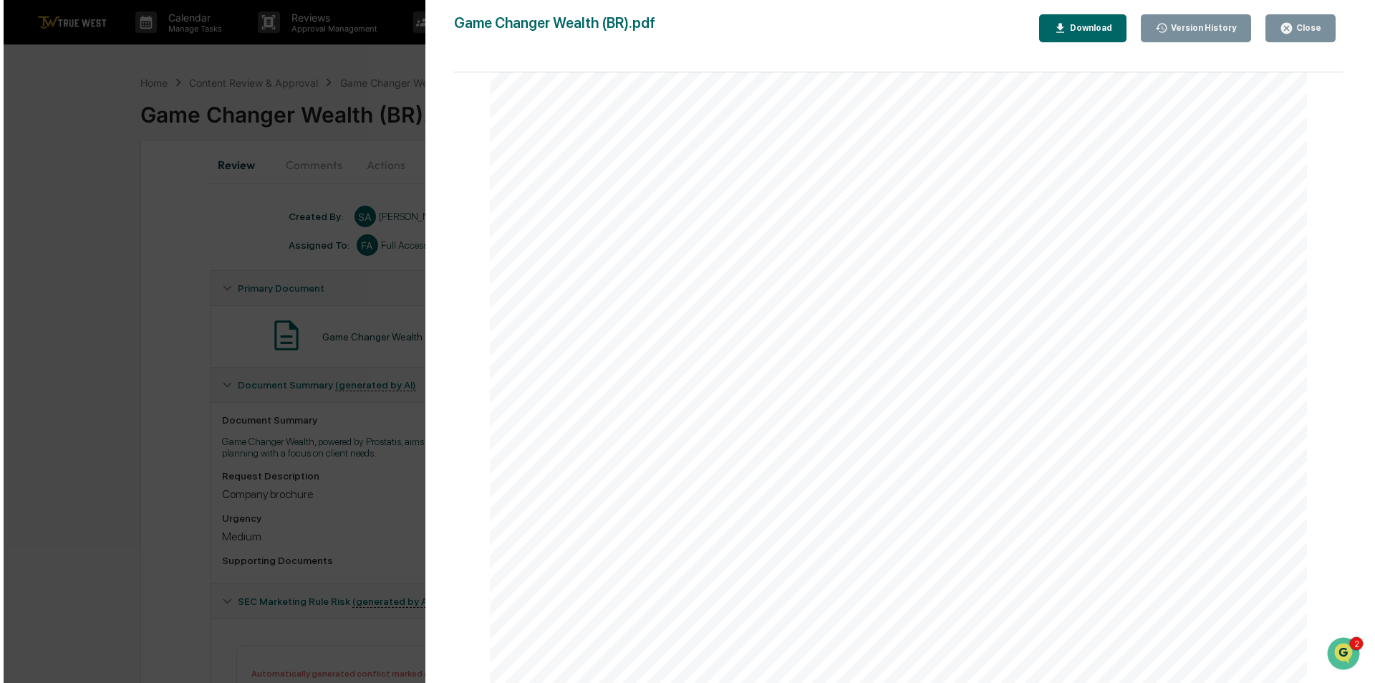
scroll to position [12636, 0]
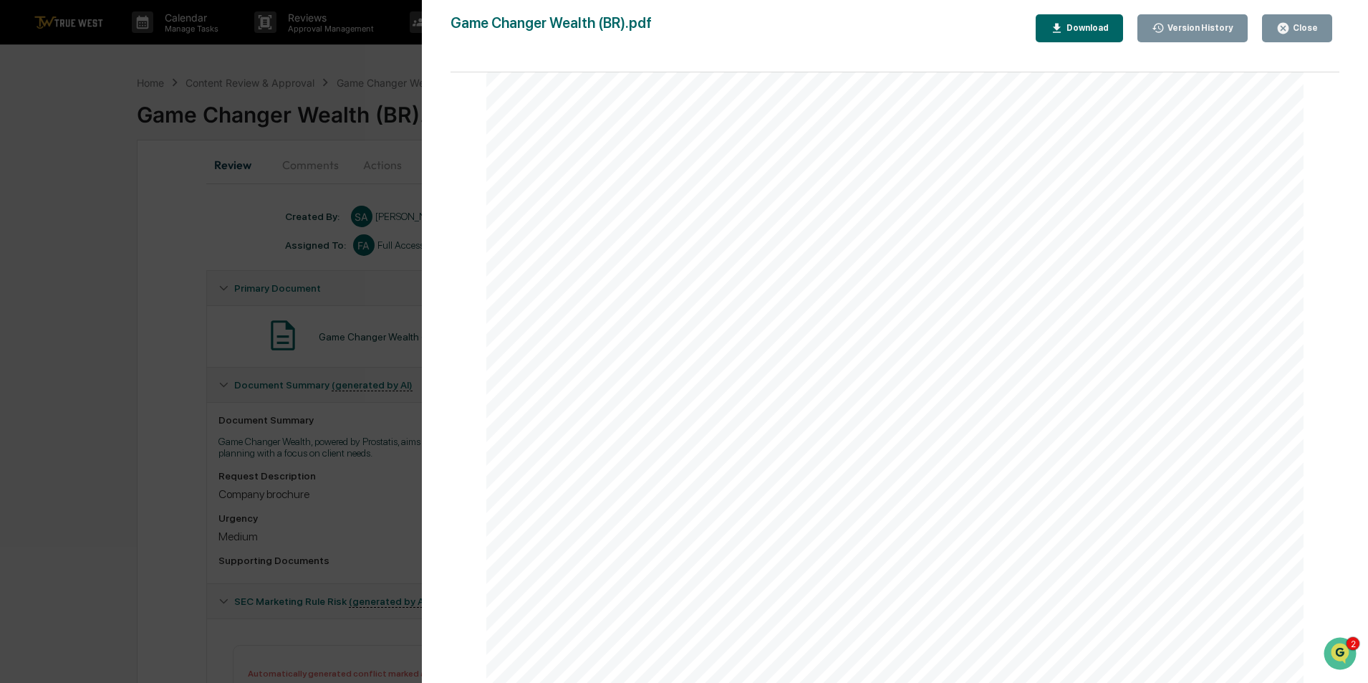
click at [1298, 24] on div "Close" at bounding box center [1304, 28] width 28 height 10
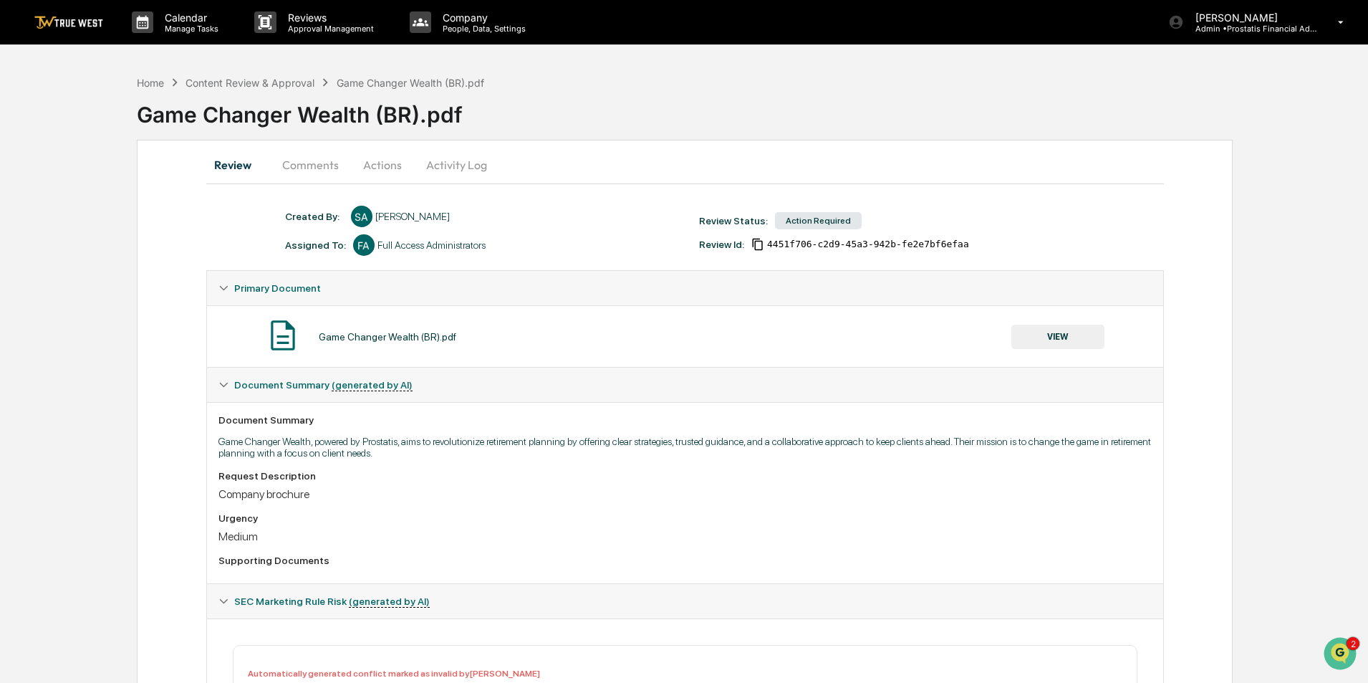
click at [372, 158] on button "Actions" at bounding box center [382, 165] width 64 height 34
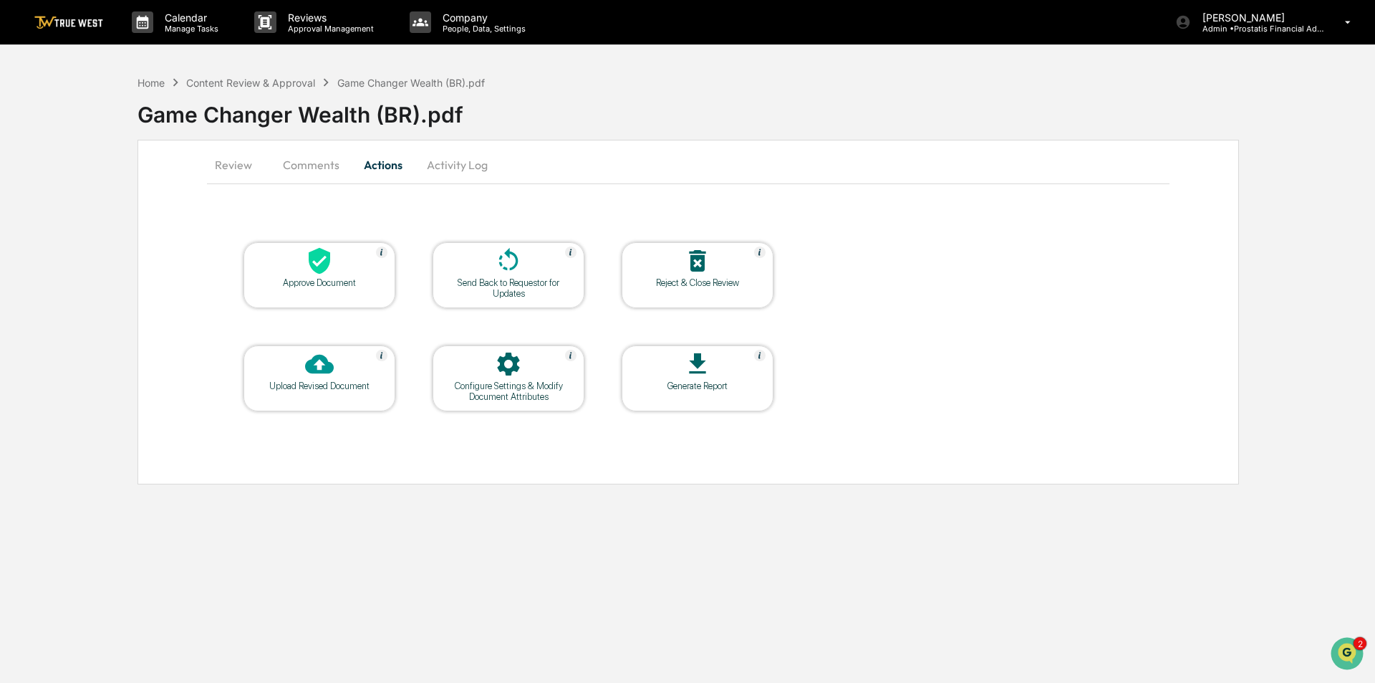
click at [313, 166] on button "Comments" at bounding box center [310, 165] width 79 height 34
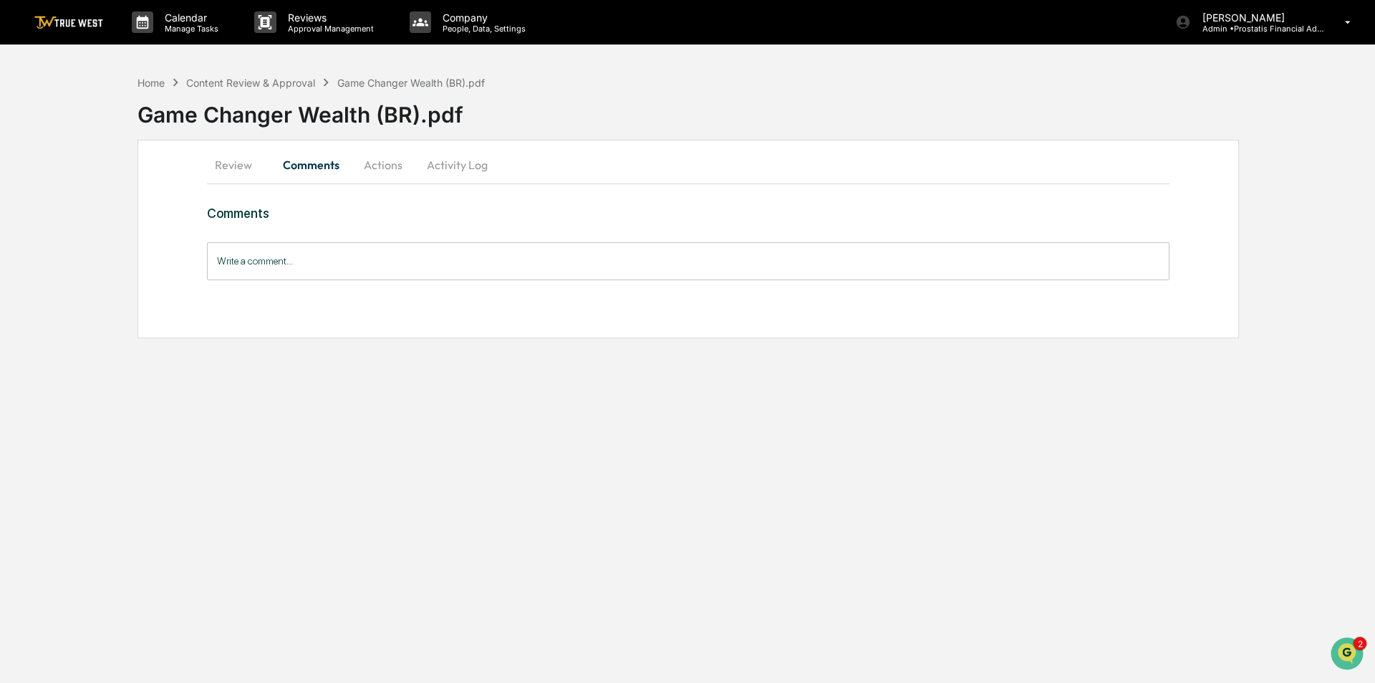
click at [454, 162] on button "Activity Log" at bounding box center [457, 165] width 84 height 34
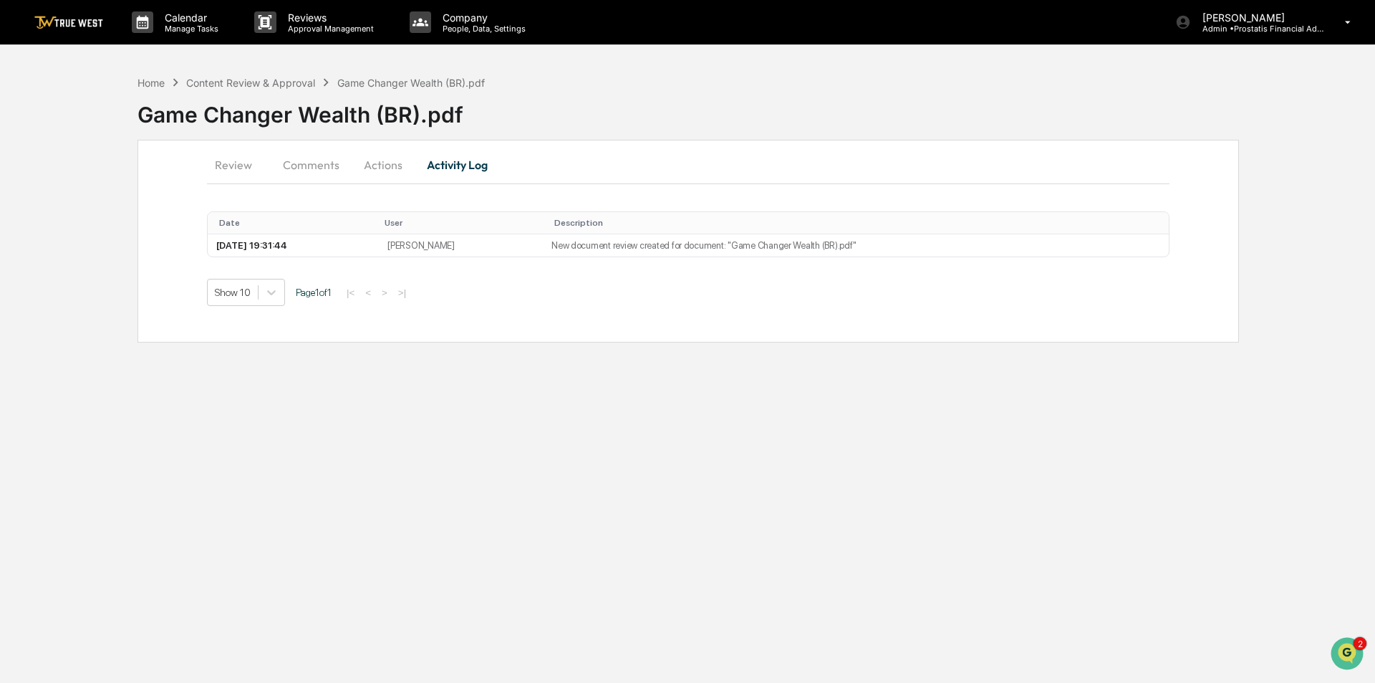
click at [372, 166] on button "Actions" at bounding box center [383, 165] width 64 height 34
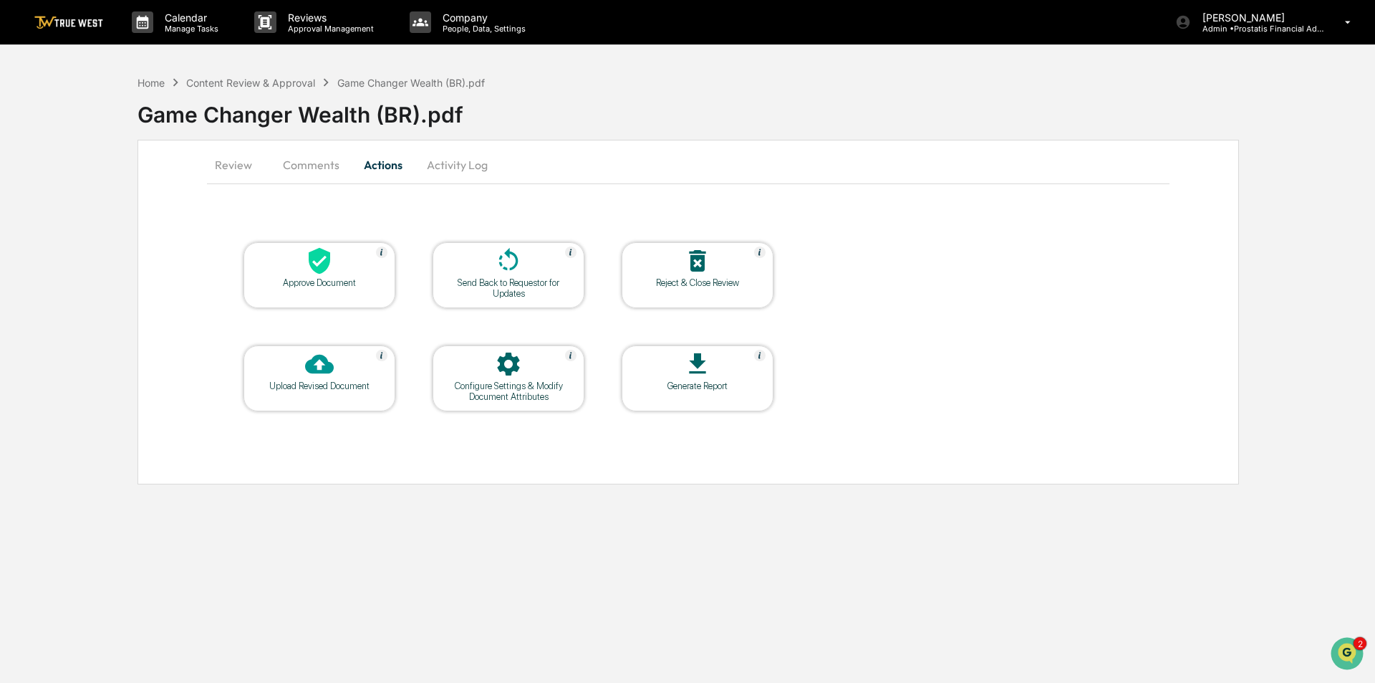
click at [304, 166] on button "Comments" at bounding box center [310, 165] width 79 height 34
